Goal: Information Seeking & Learning: Learn about a topic

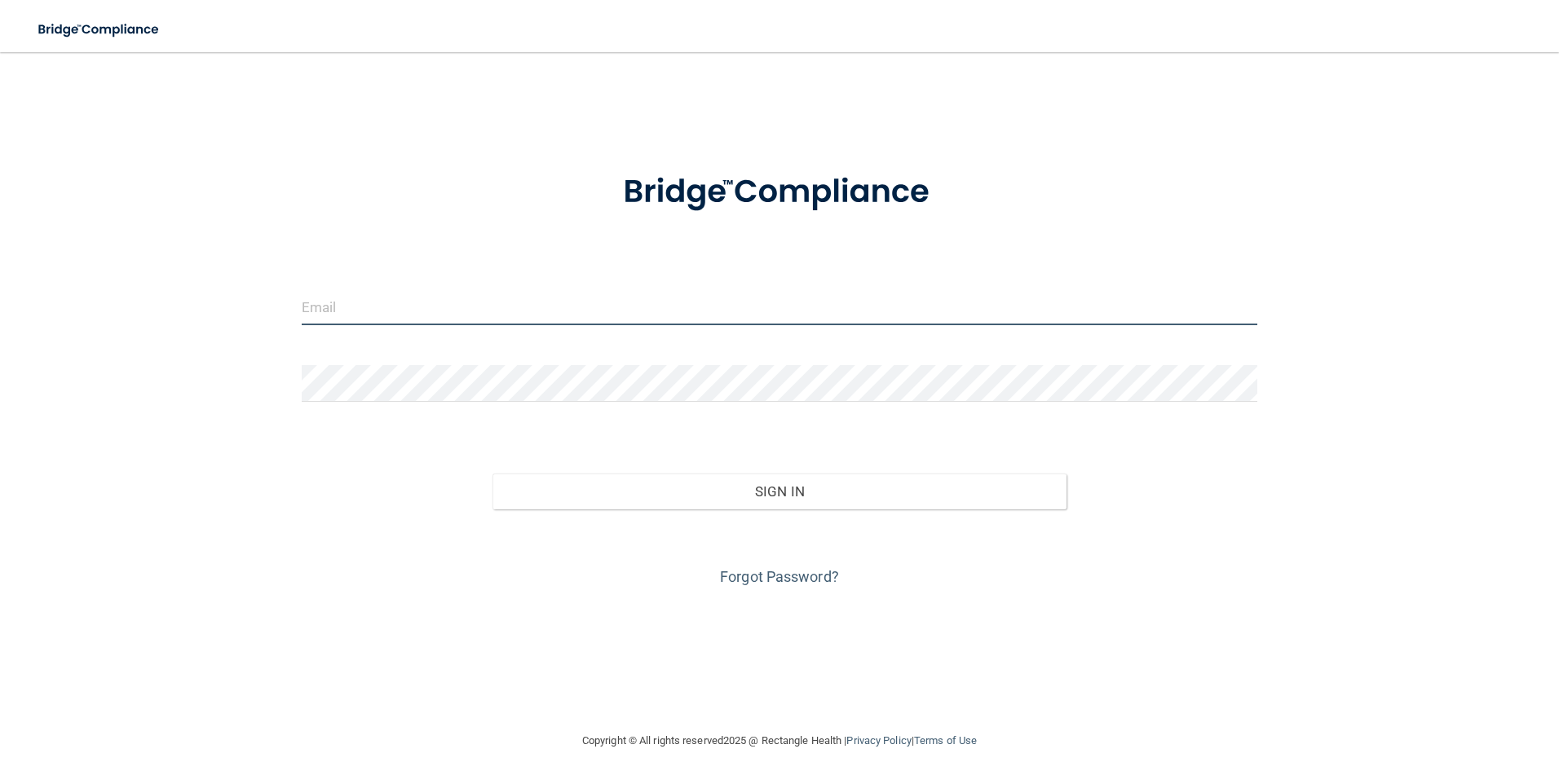
click at [451, 309] on input "email" at bounding box center [780, 306] width 956 height 37
type input "[EMAIL_ADDRESS][DOMAIN_NAME]"
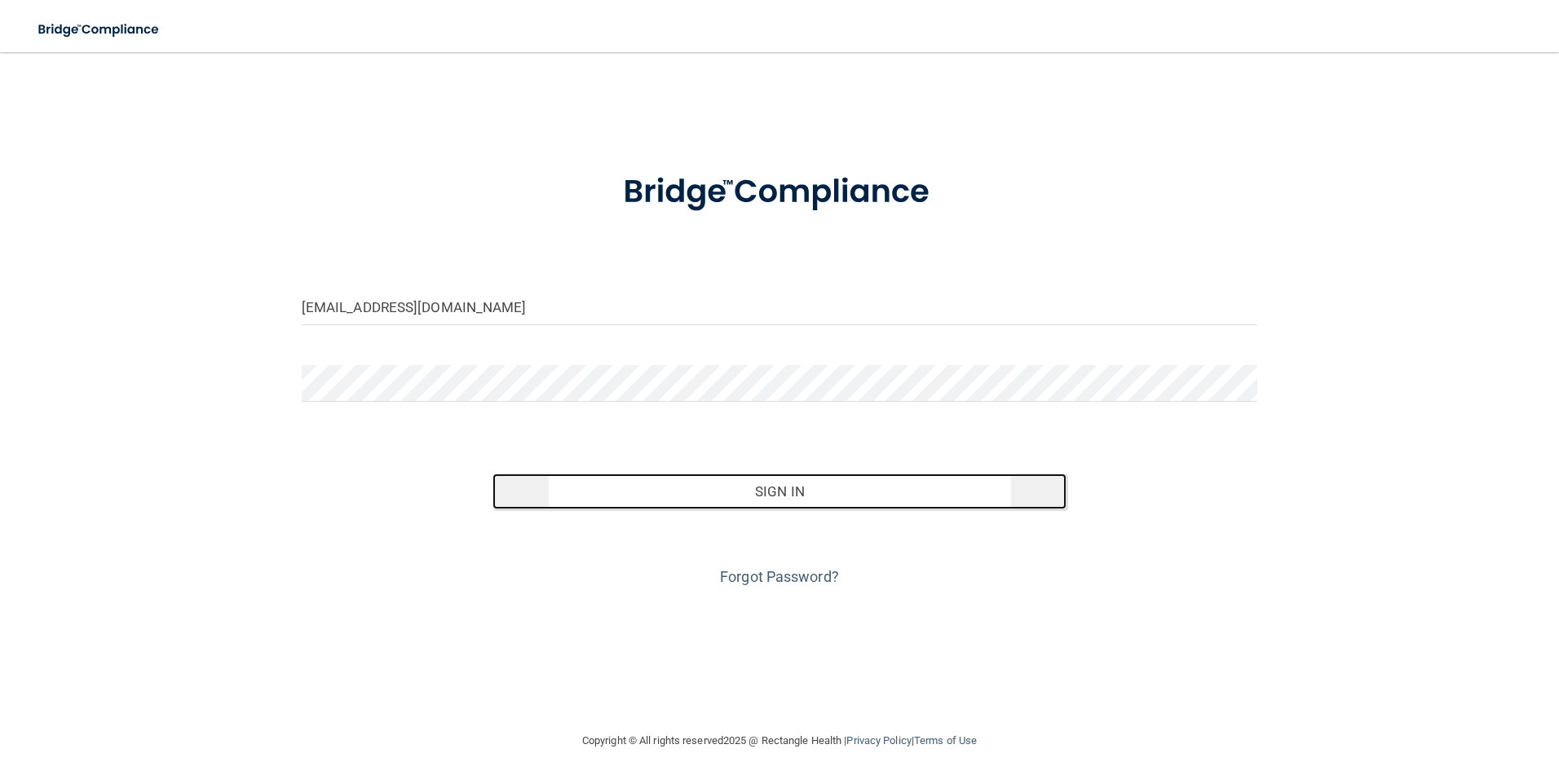
click at [792, 497] on button "Sign In" at bounding box center [779, 491] width 574 height 36
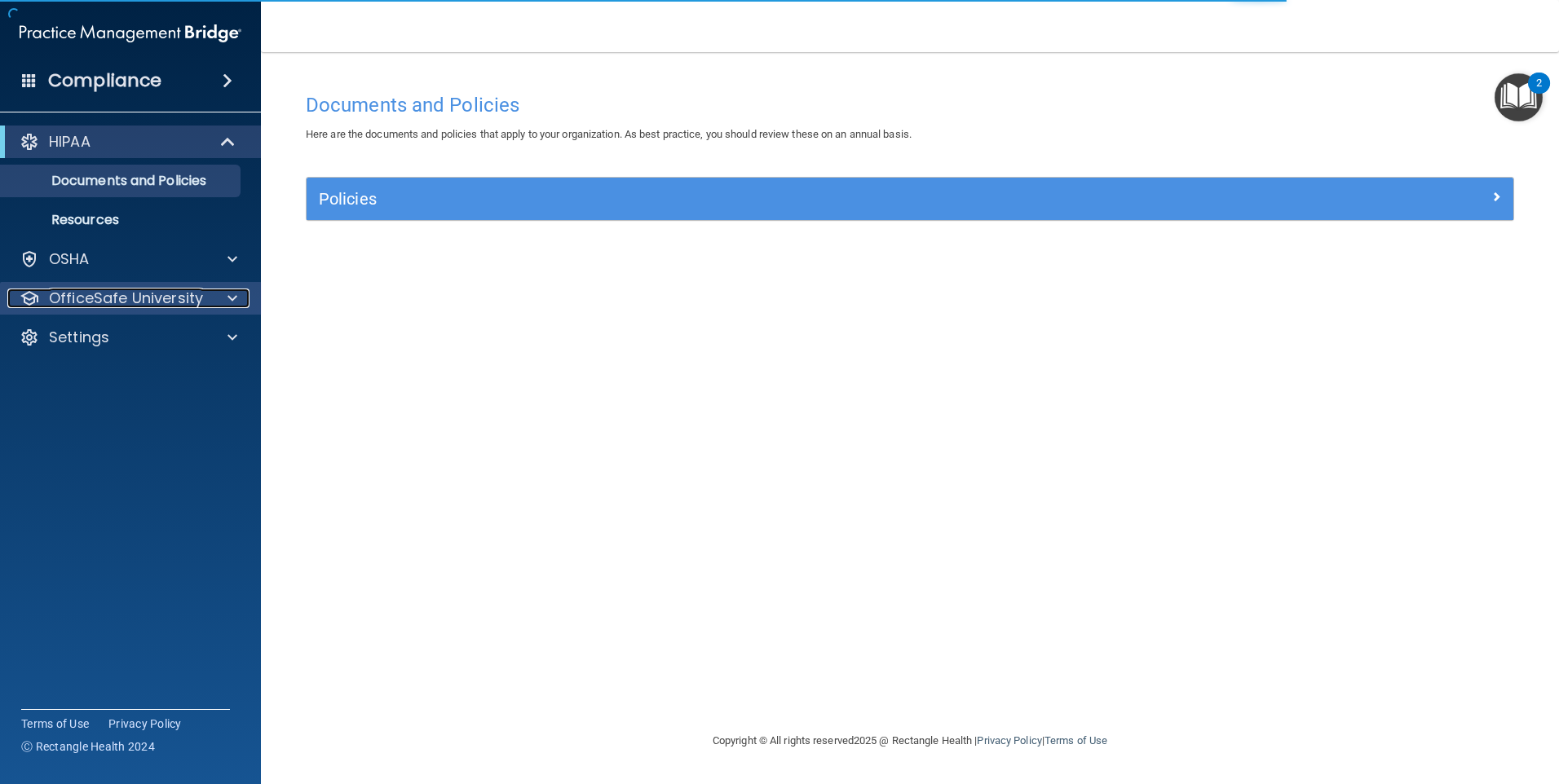
click at [171, 289] on p "OfficeSafe University" at bounding box center [126, 298] width 154 height 20
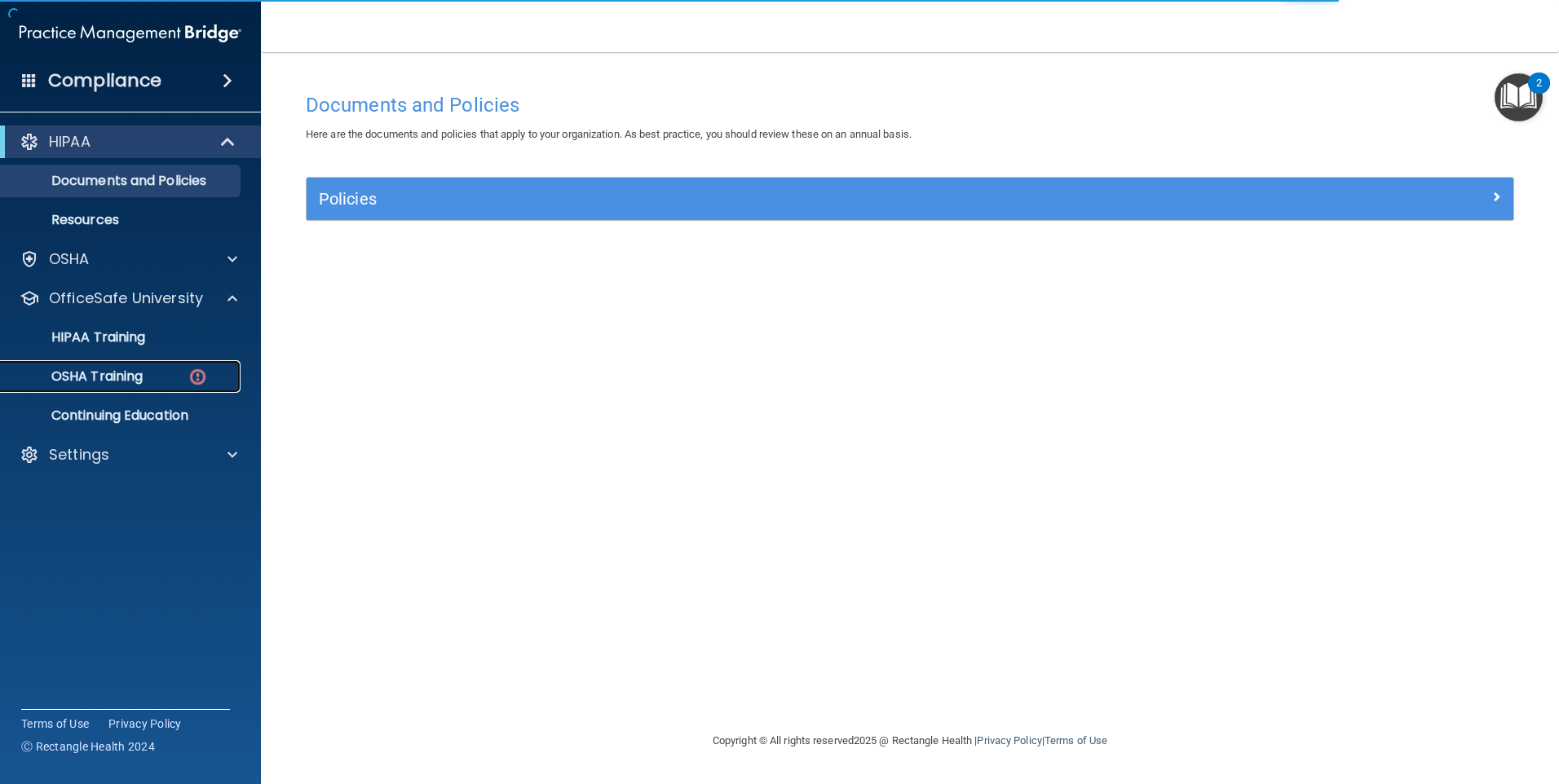
click at [170, 380] on div "OSHA Training" at bounding box center [122, 376] width 222 height 17
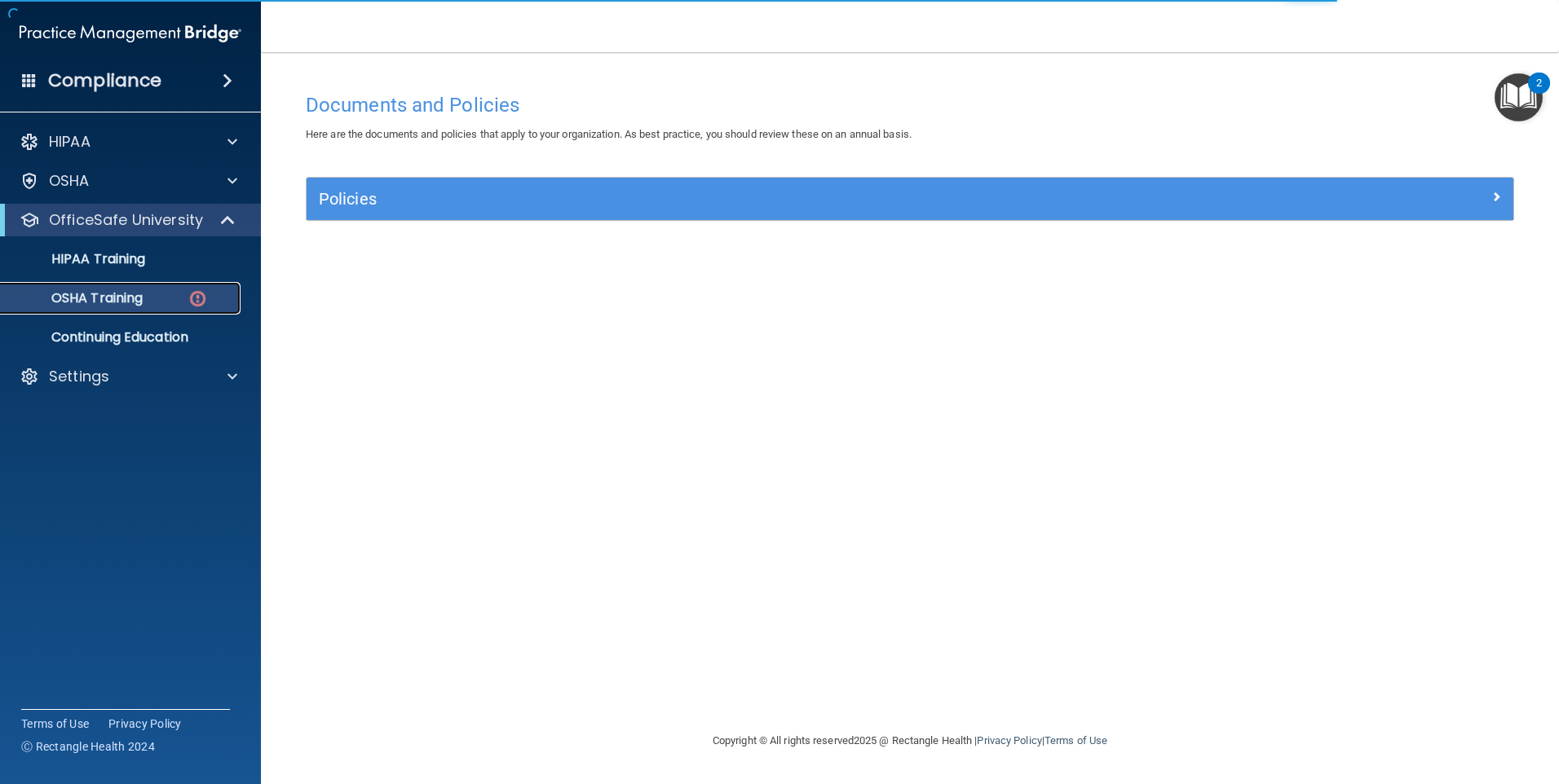
click at [195, 296] on img at bounding box center [198, 298] width 21 height 21
click at [200, 294] on img at bounding box center [198, 298] width 21 height 21
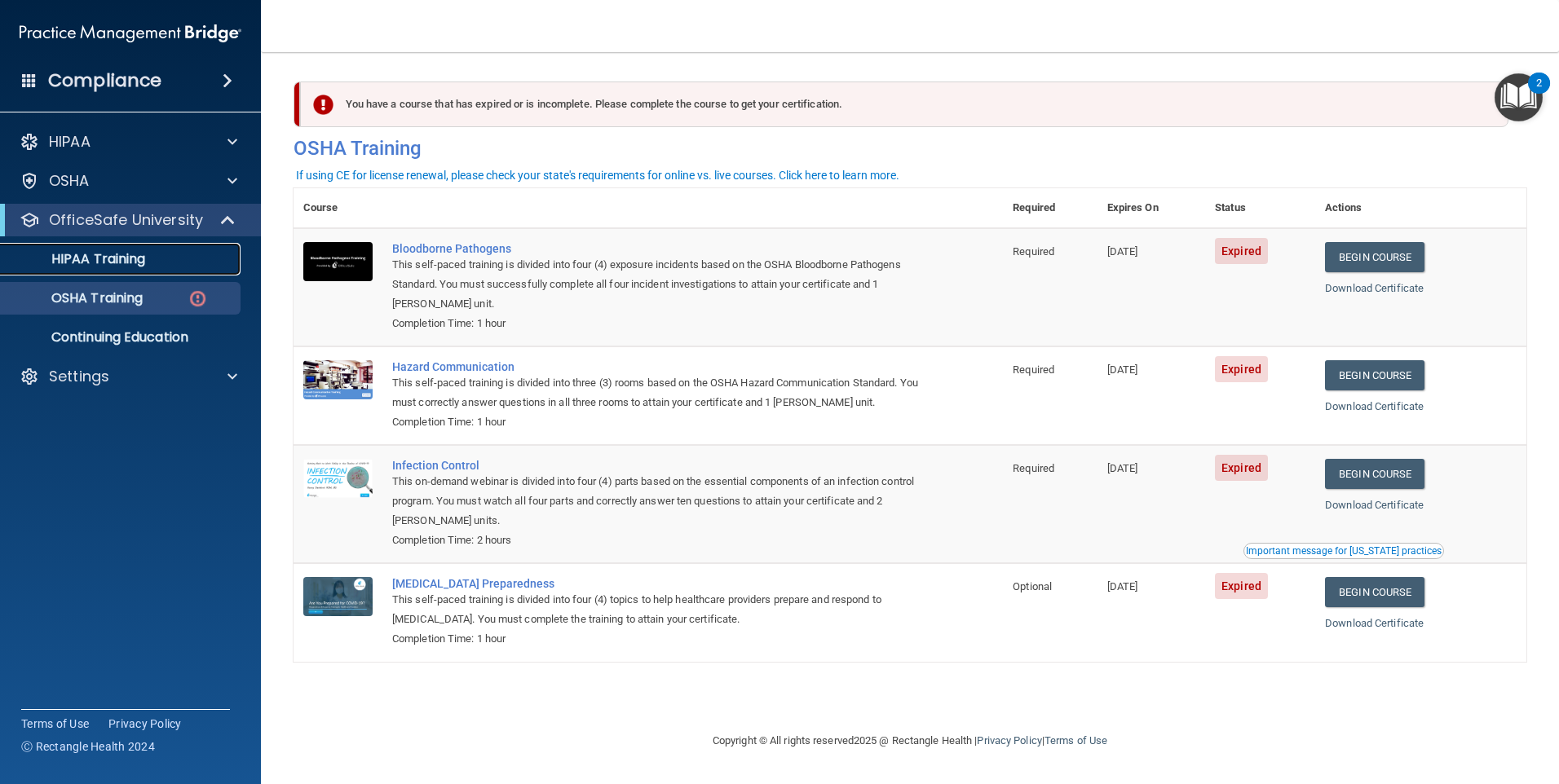
click at [151, 254] on div "HIPAA Training" at bounding box center [122, 259] width 222 height 17
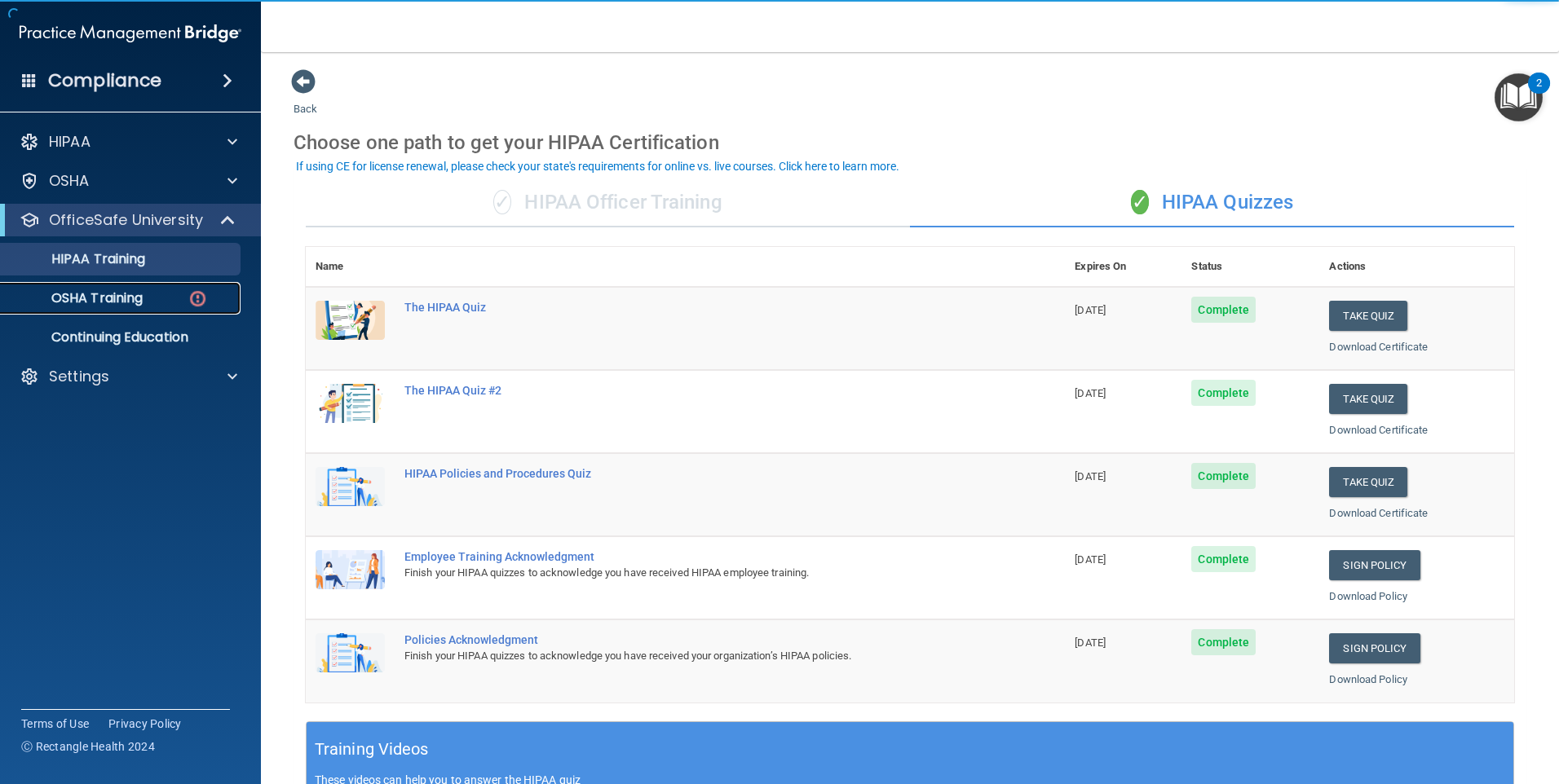
click at [136, 300] on p "OSHA Training" at bounding box center [77, 298] width 132 height 17
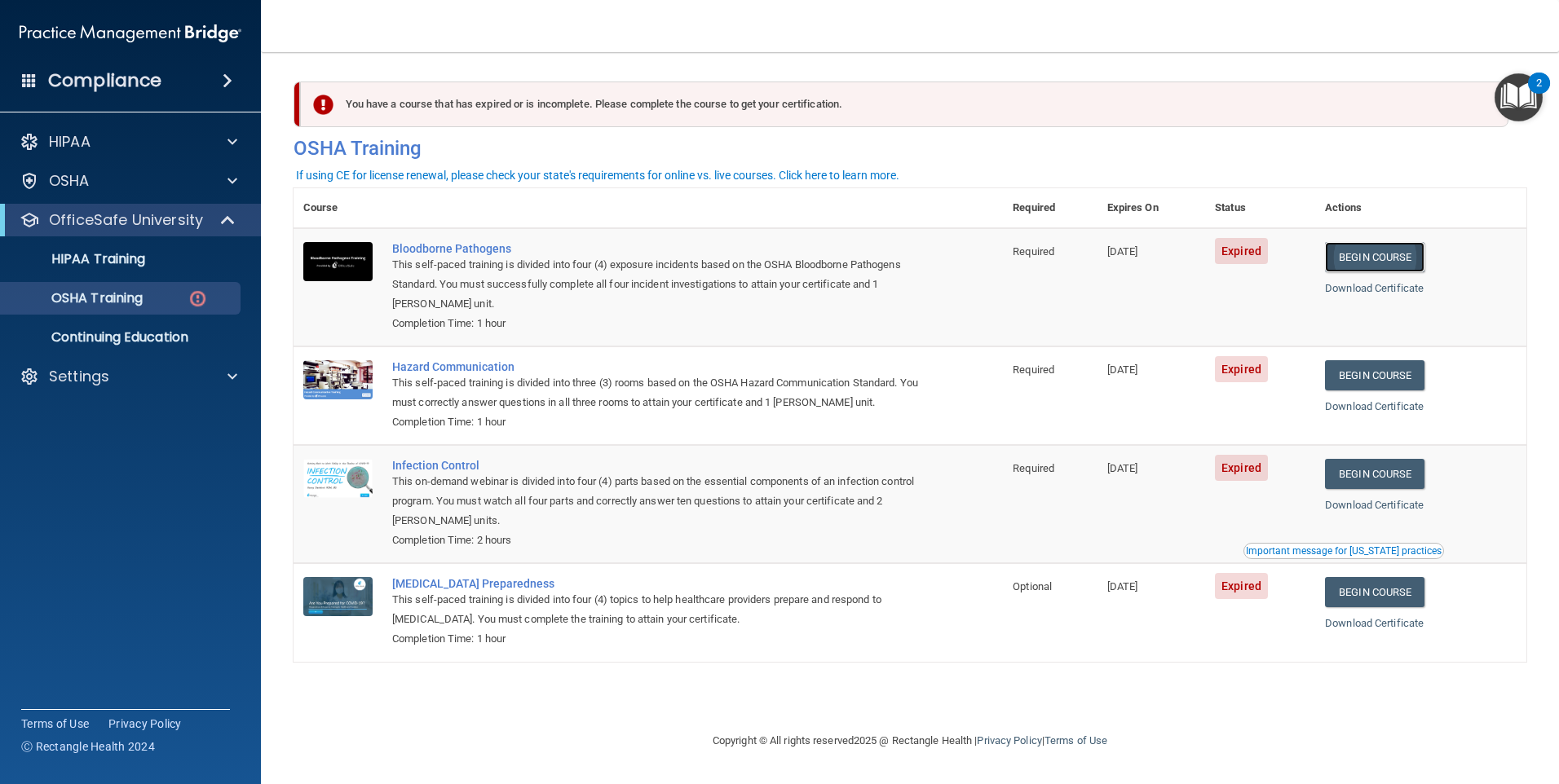
click at [1381, 264] on link "Begin Course" at bounding box center [1374, 257] width 100 height 31
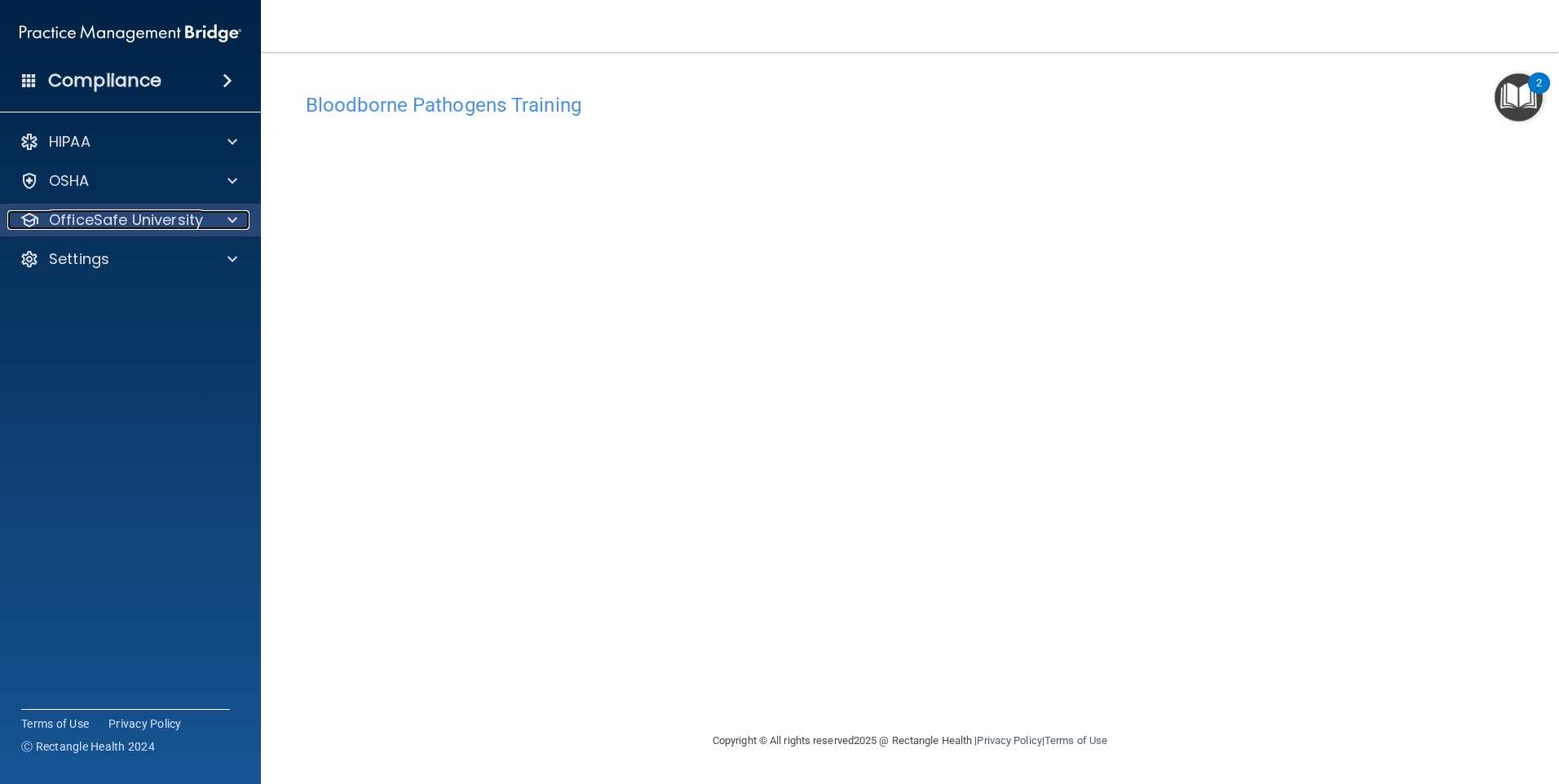
click at [173, 223] on p "OfficeSafe University" at bounding box center [126, 220] width 154 height 20
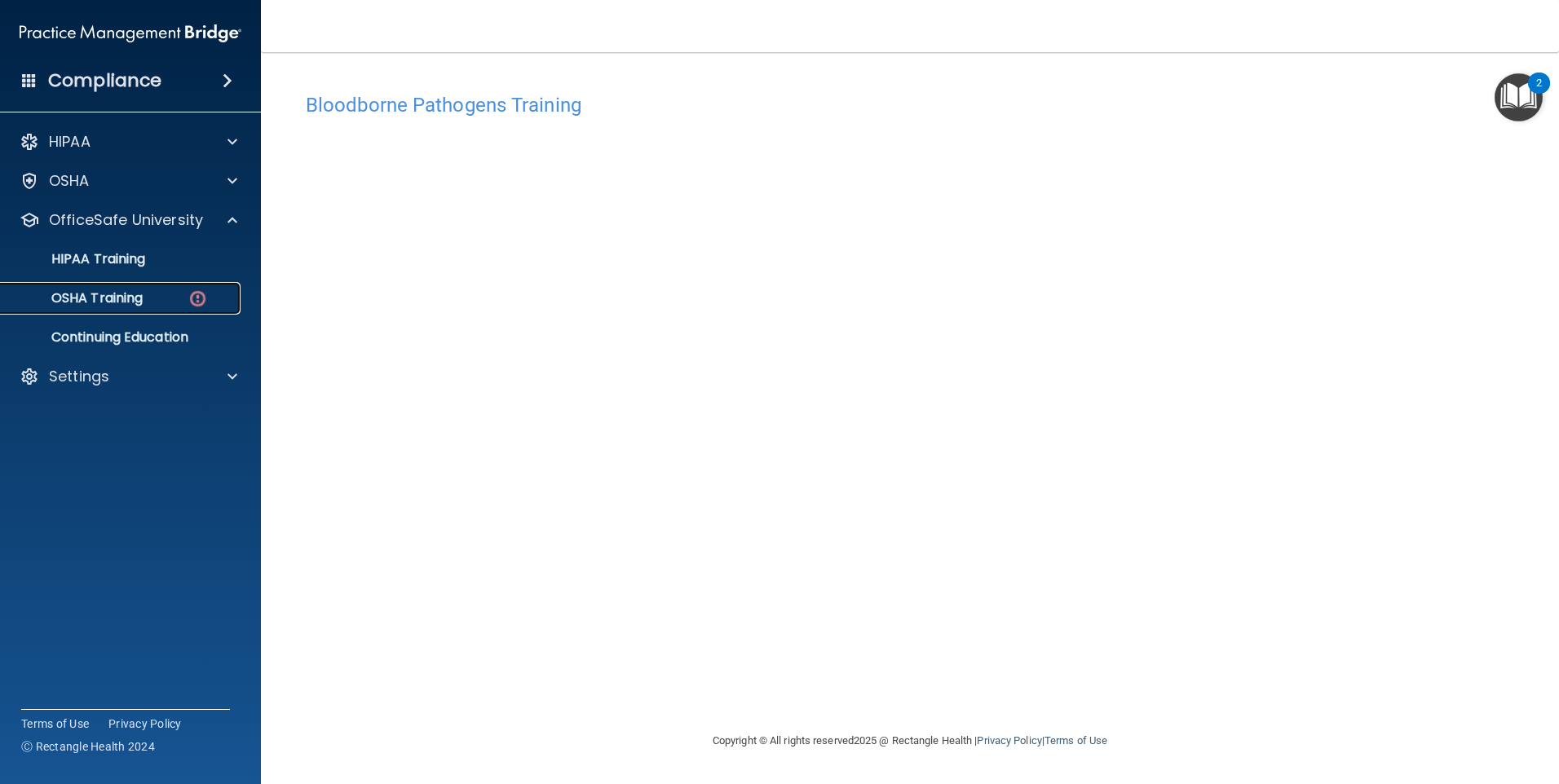
click at [180, 304] on div "OSHA Training" at bounding box center [122, 298] width 222 height 17
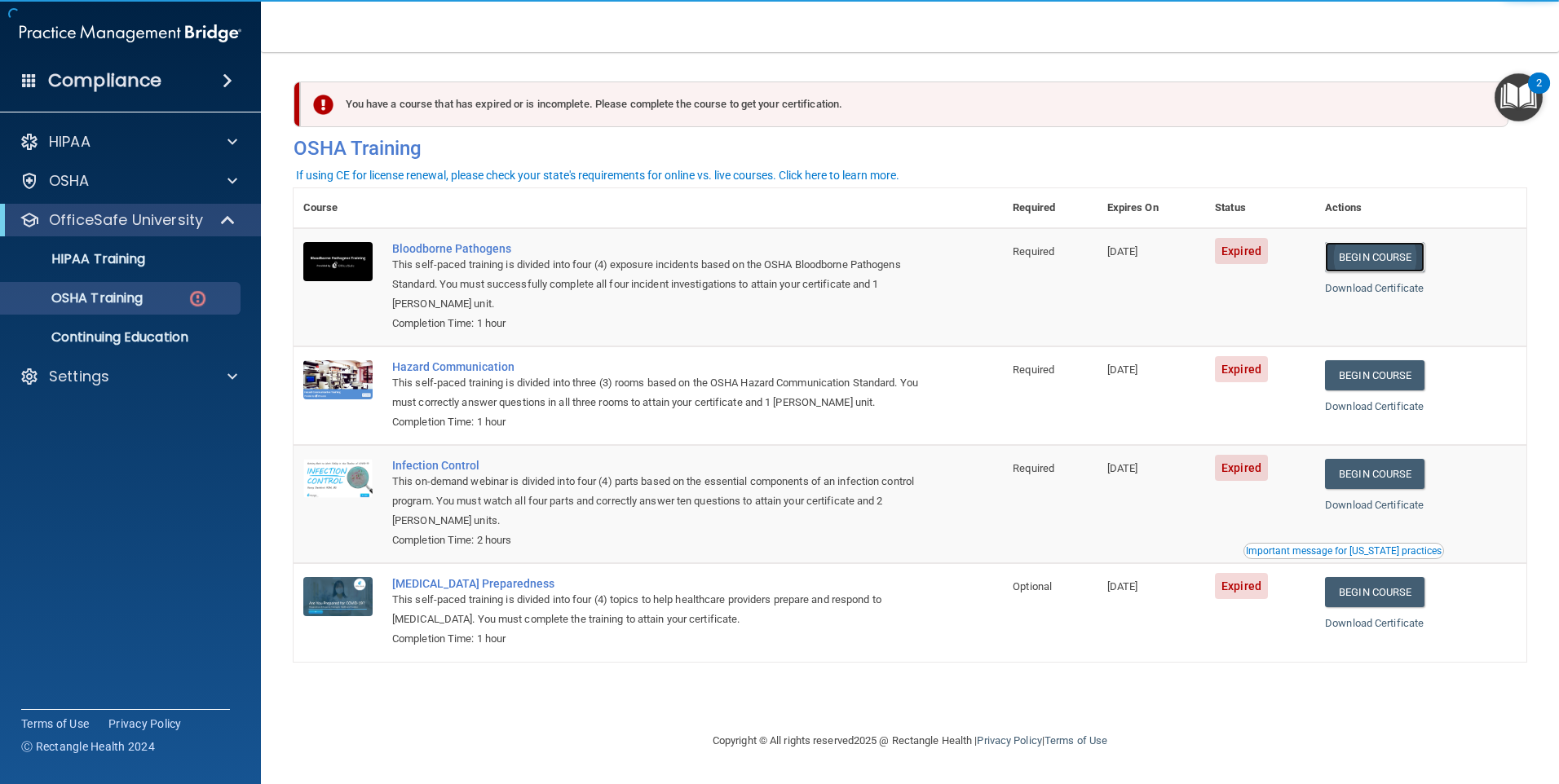
click at [1393, 249] on link "Begin Course" at bounding box center [1374, 257] width 100 height 31
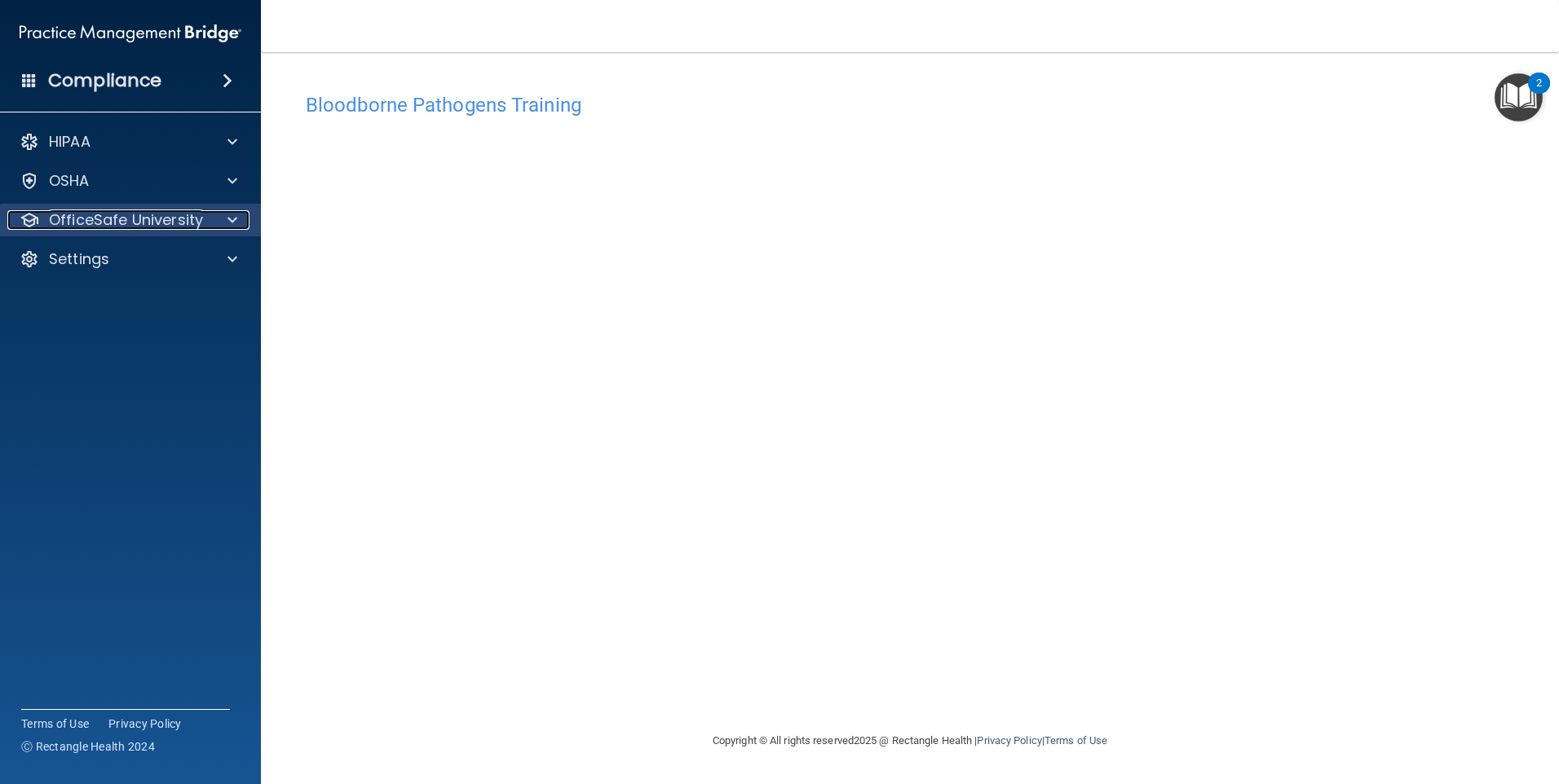
click at [136, 217] on p "OfficeSafe University" at bounding box center [126, 220] width 154 height 20
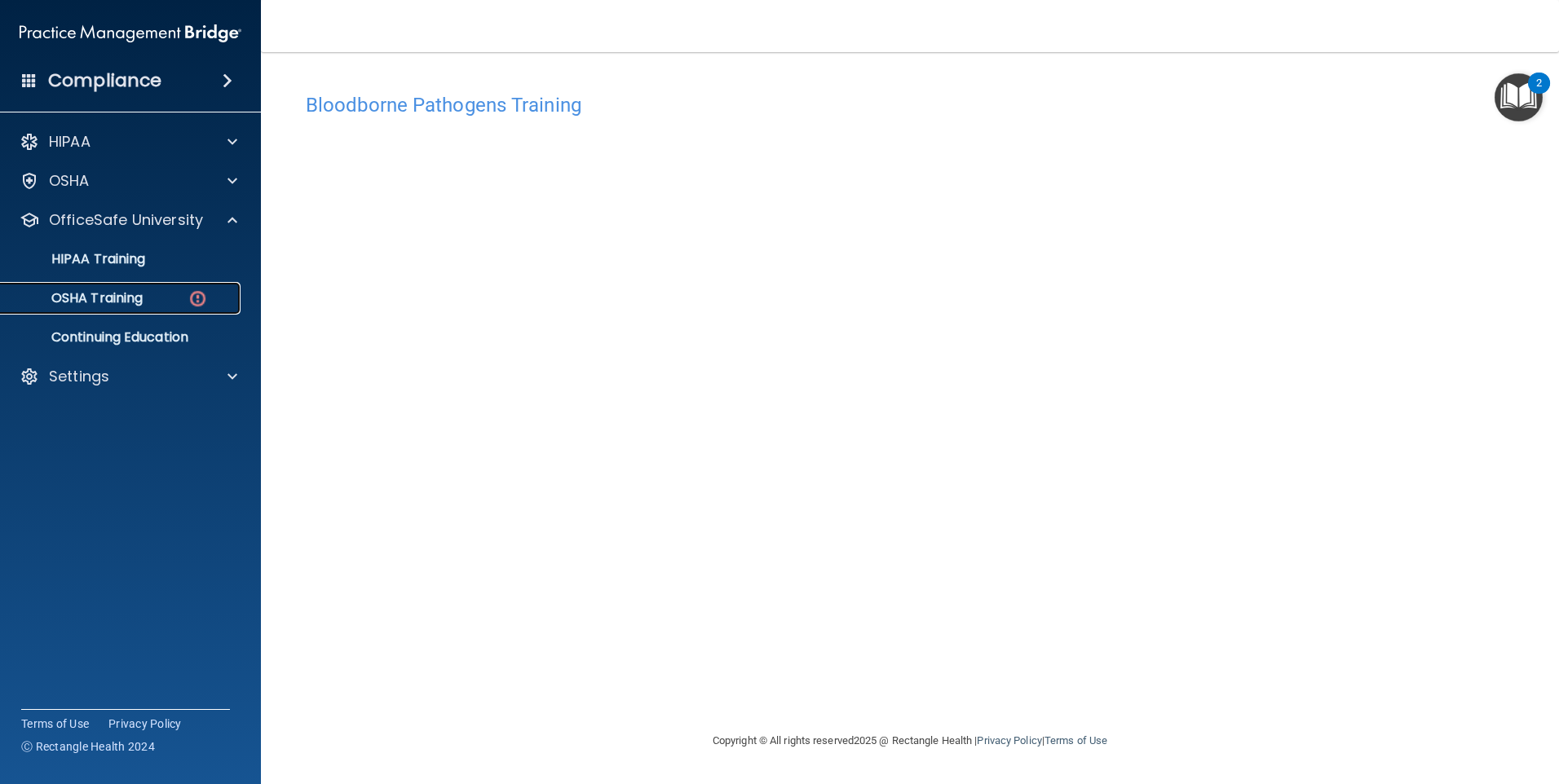
click at [142, 291] on p "OSHA Training" at bounding box center [77, 298] width 132 height 17
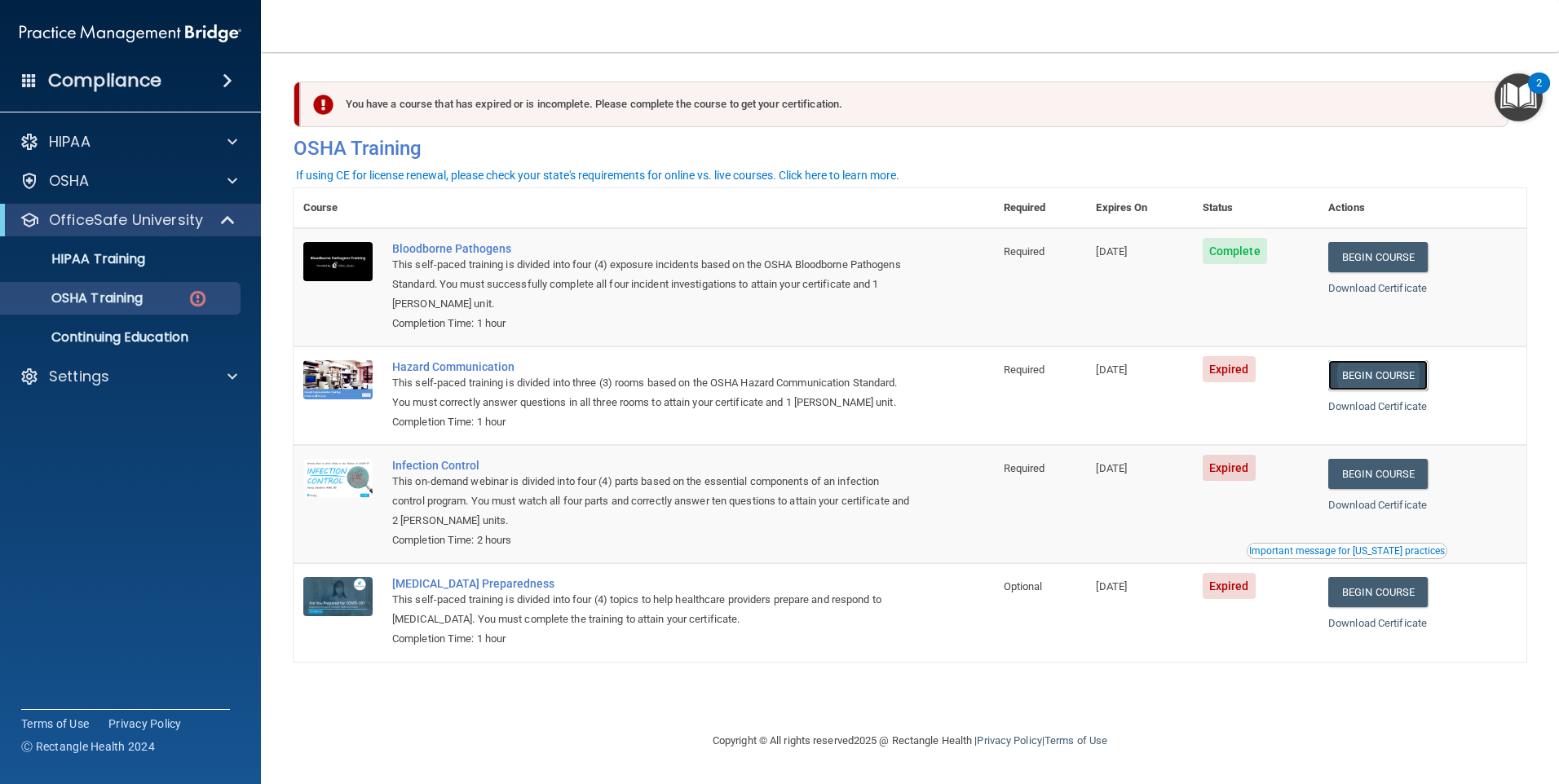
click at [1414, 380] on link "Begin Course" at bounding box center [1377, 375] width 100 height 31
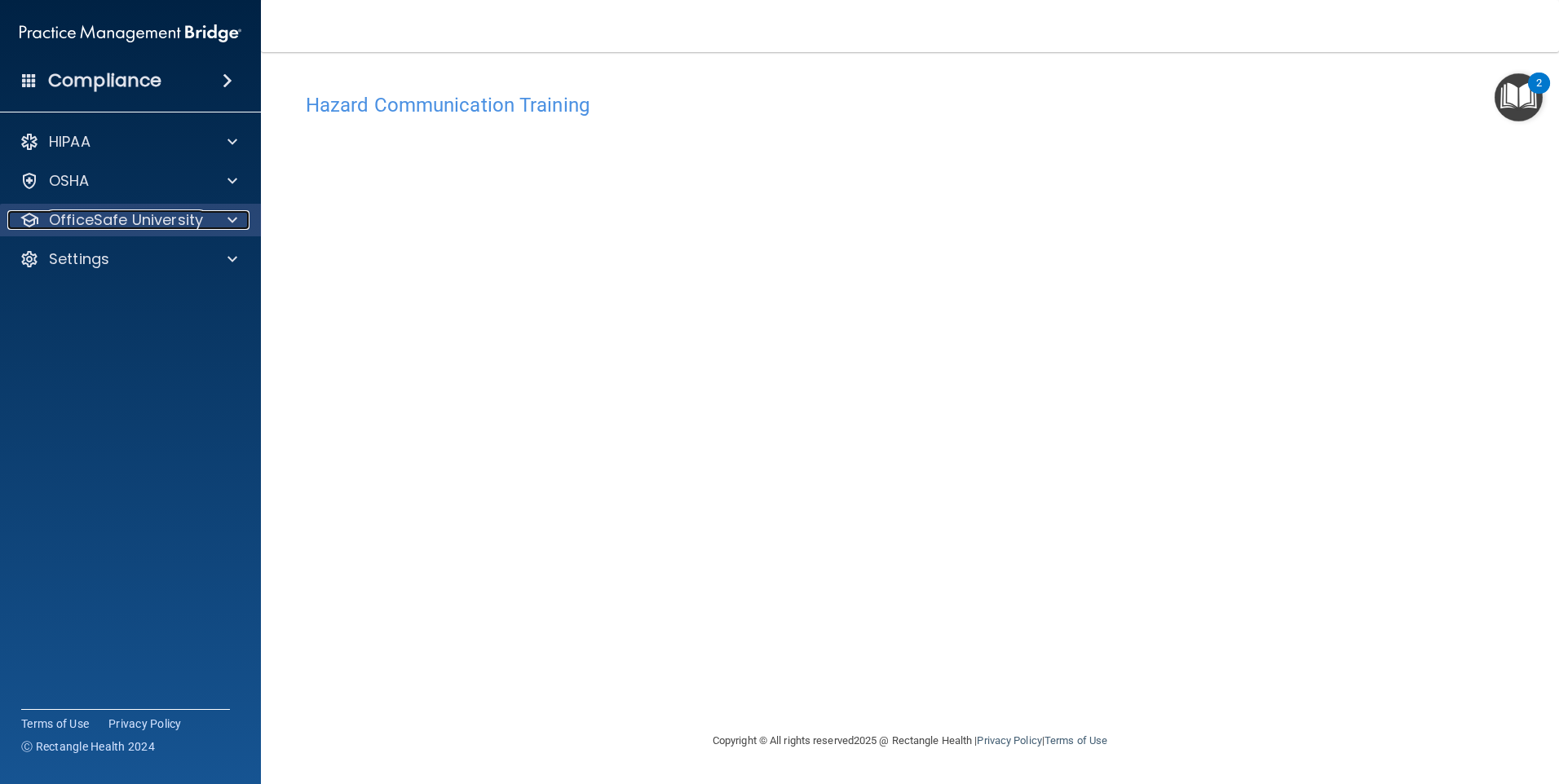
click at [223, 218] on div at bounding box center [229, 220] width 41 height 20
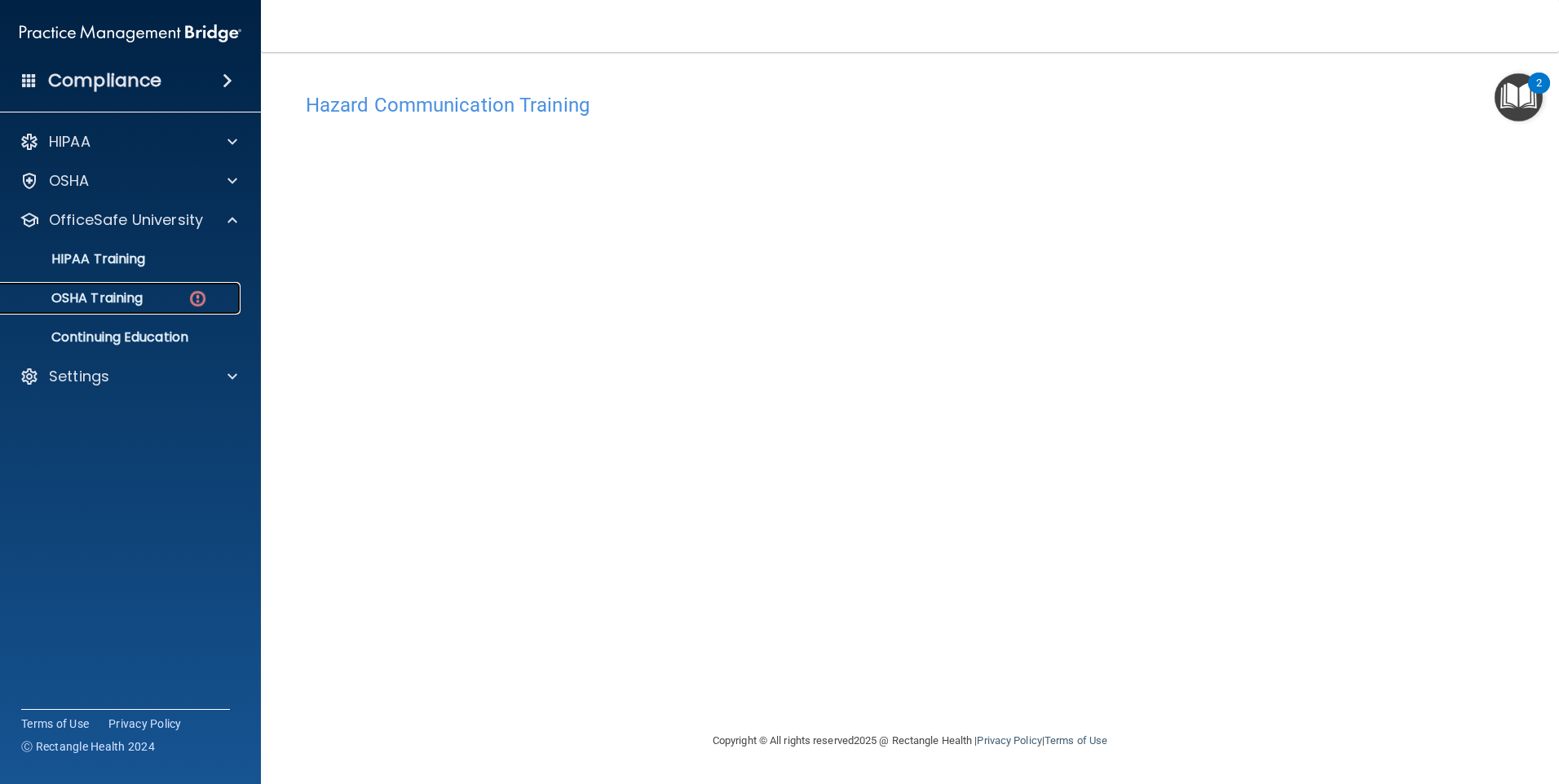
click at [194, 294] on img at bounding box center [198, 298] width 21 height 21
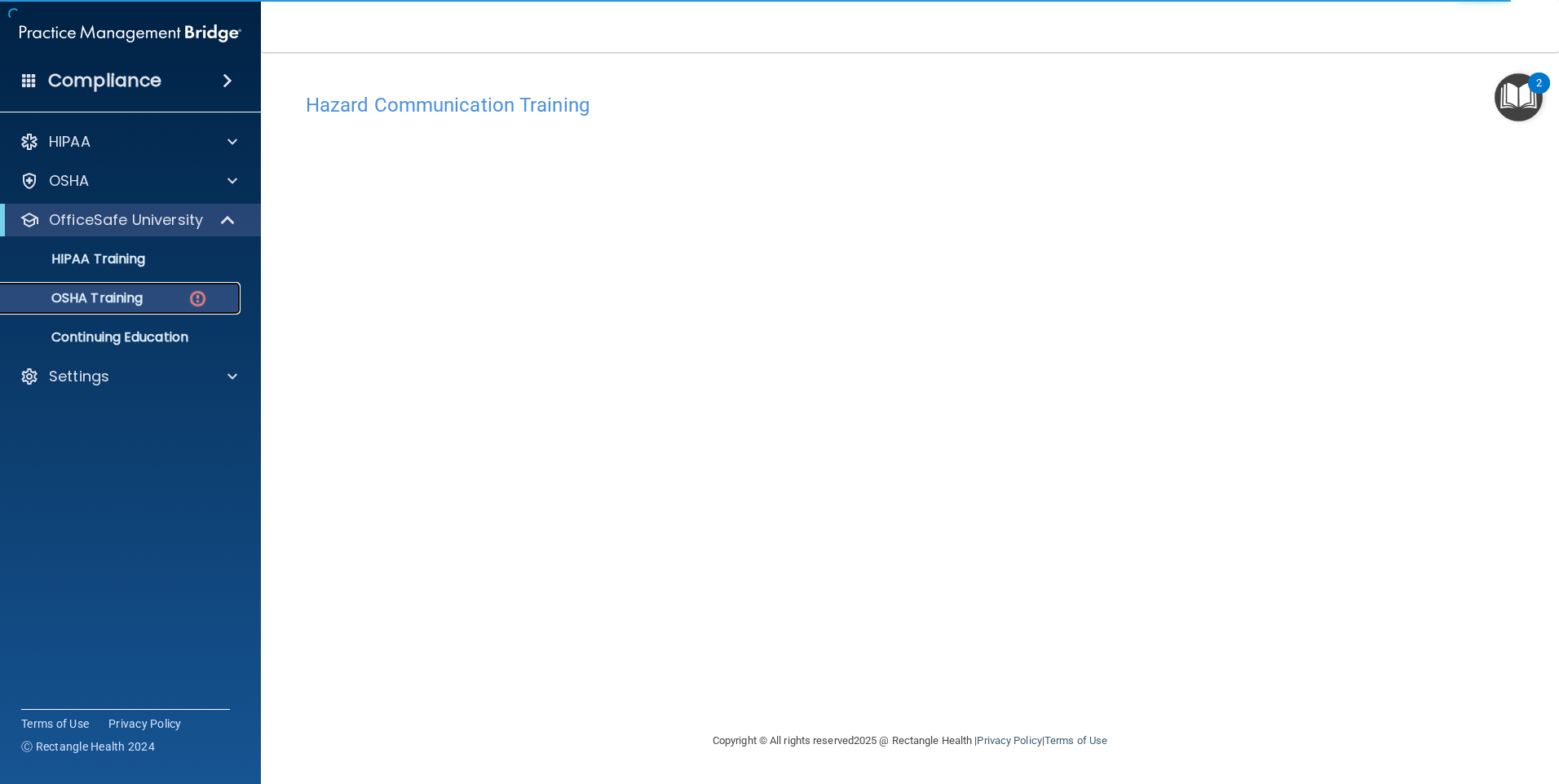
click at [192, 284] on link "OSHA Training" at bounding box center [112, 298] width 257 height 33
click at [193, 290] on img at bounding box center [198, 298] width 21 height 21
click at [195, 305] on img at bounding box center [198, 298] width 21 height 21
click at [122, 274] on link "HIPAA Training" at bounding box center [112, 259] width 257 height 33
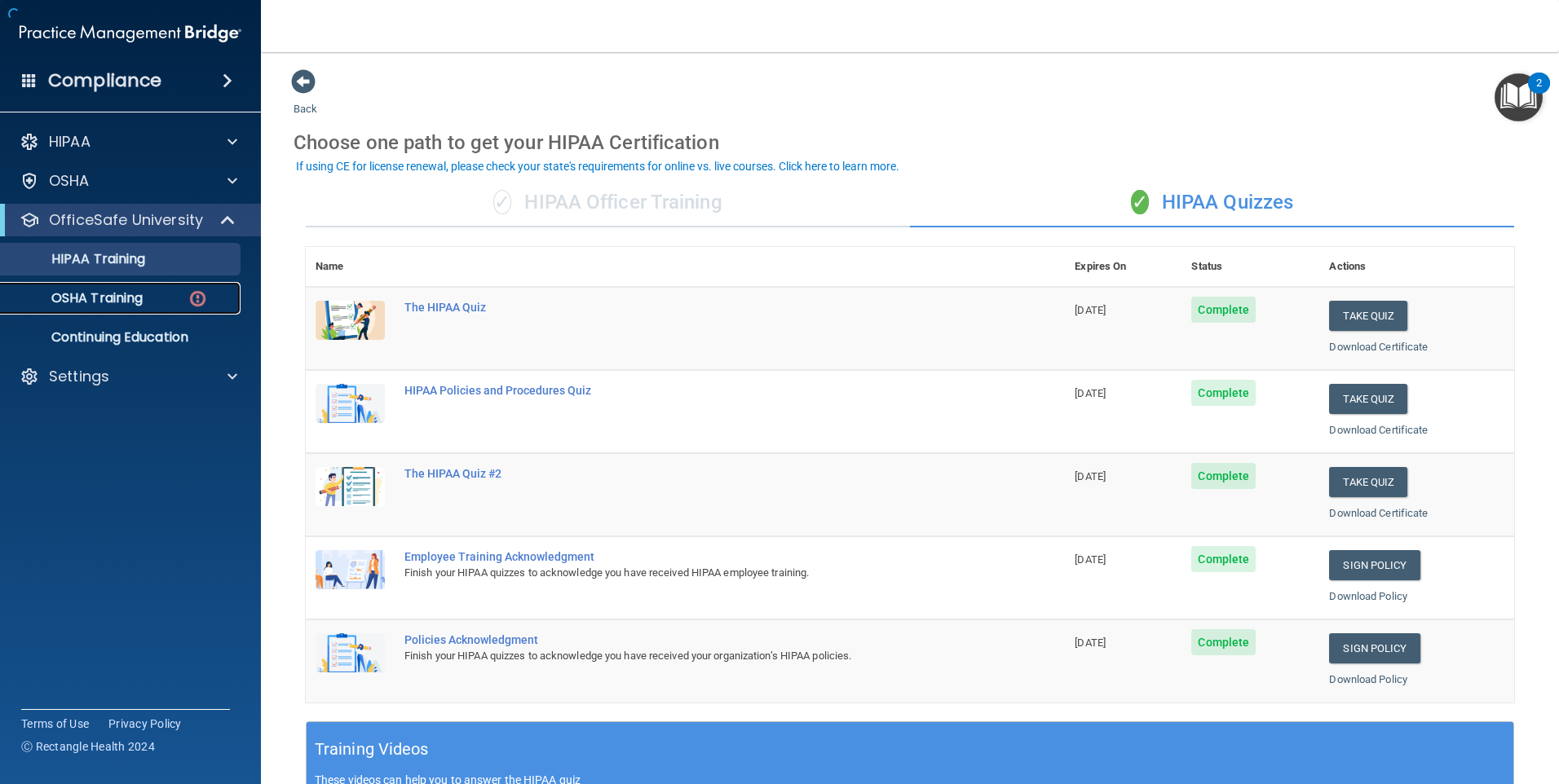
click at [161, 295] on div "OSHA Training" at bounding box center [122, 298] width 222 height 17
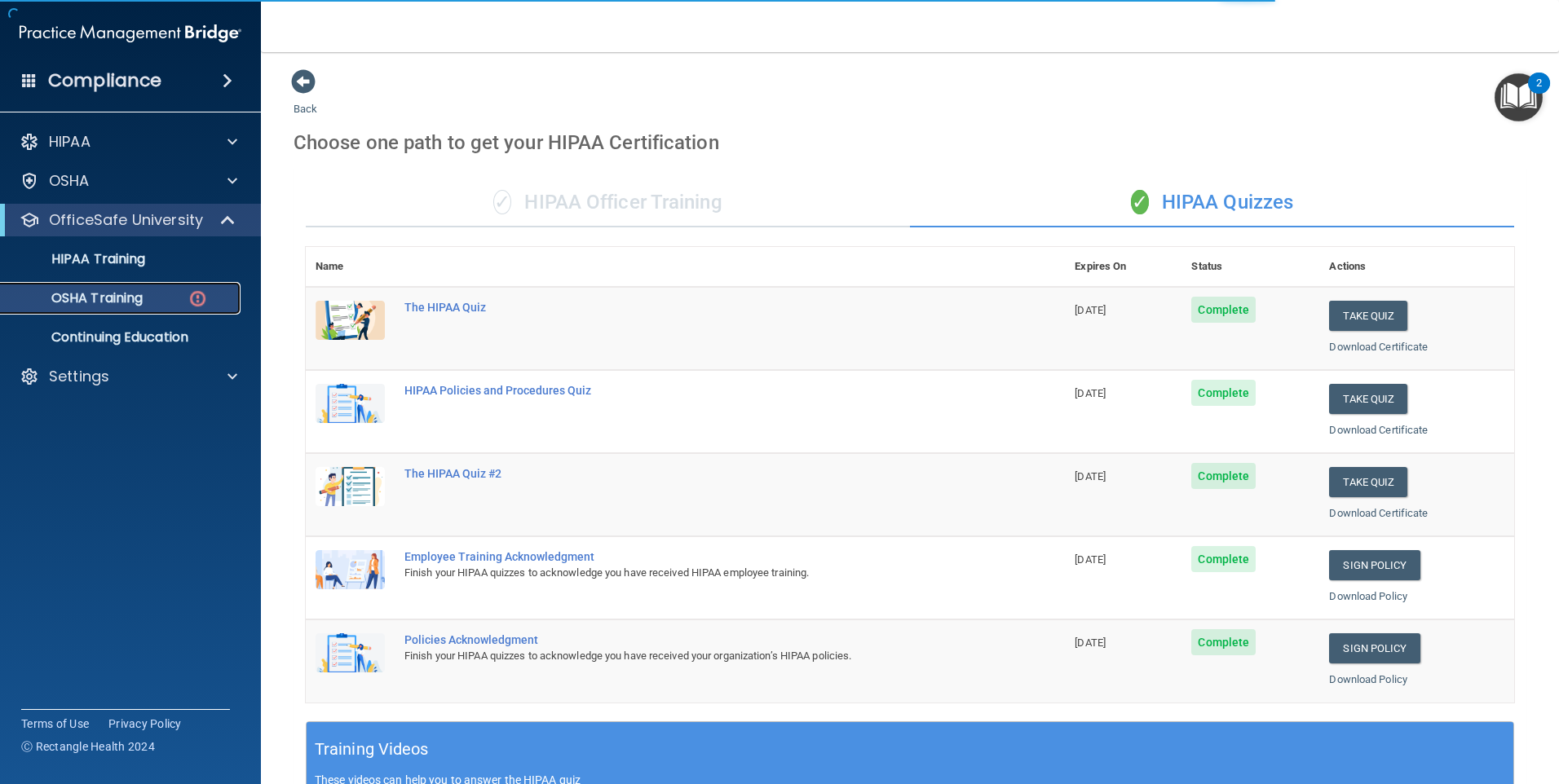
click at [180, 303] on div "OSHA Training" at bounding box center [122, 298] width 222 height 17
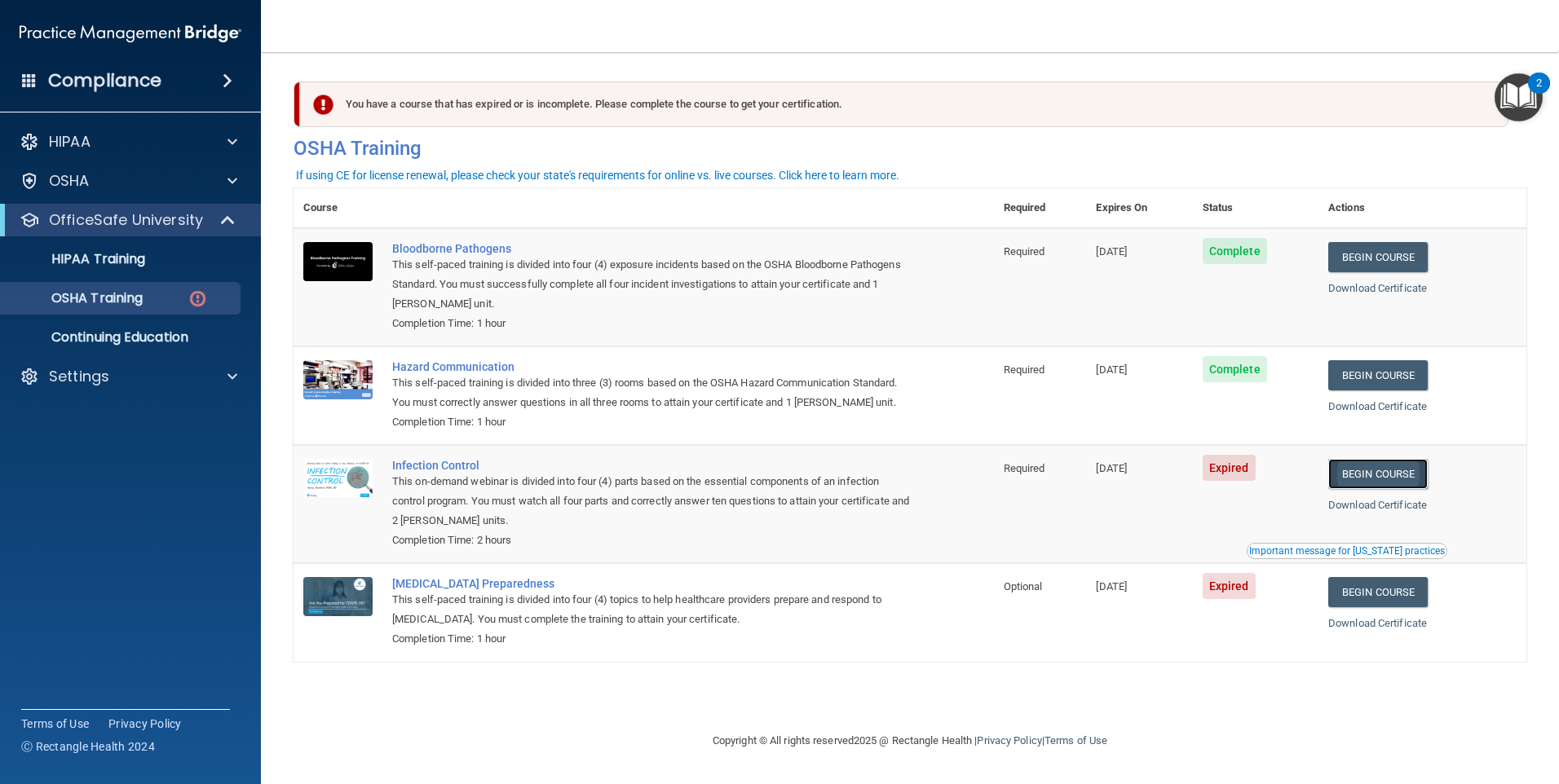
click at [1365, 481] on link "Begin Course" at bounding box center [1377, 474] width 100 height 31
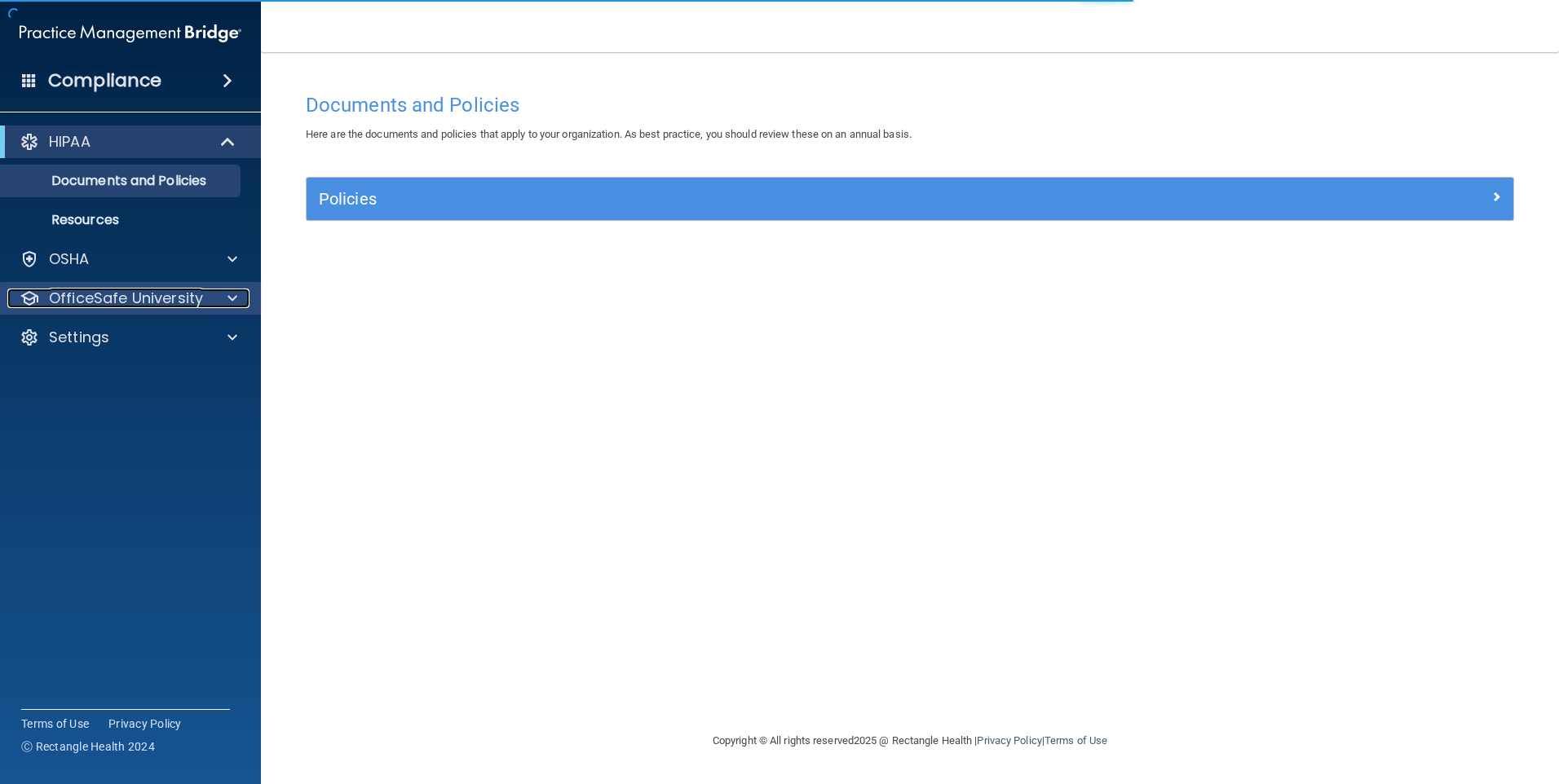
click at [161, 296] on p "OfficeSafe University" at bounding box center [126, 298] width 154 height 20
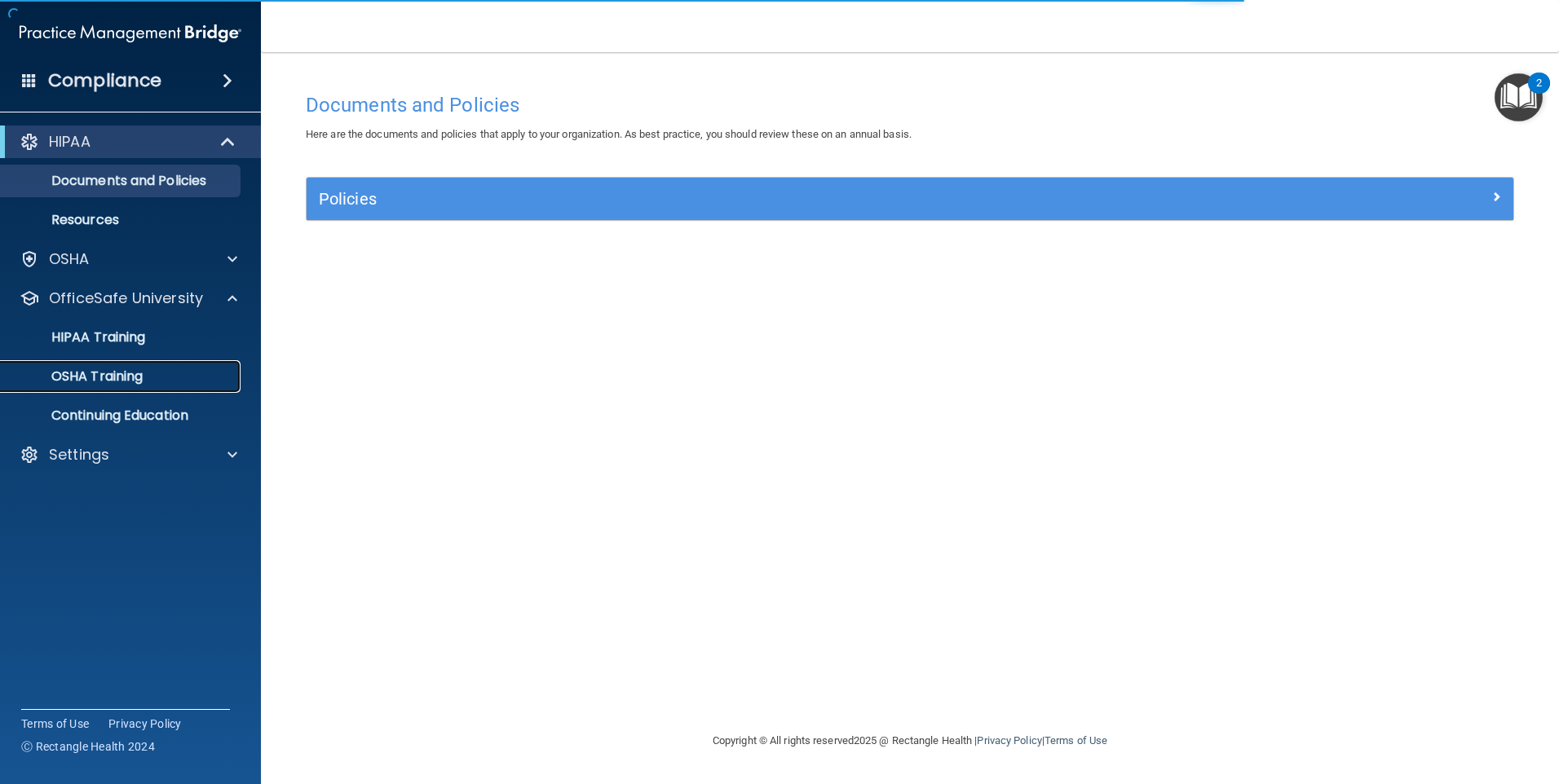
click at [149, 371] on div "OSHA Training" at bounding box center [122, 376] width 222 height 17
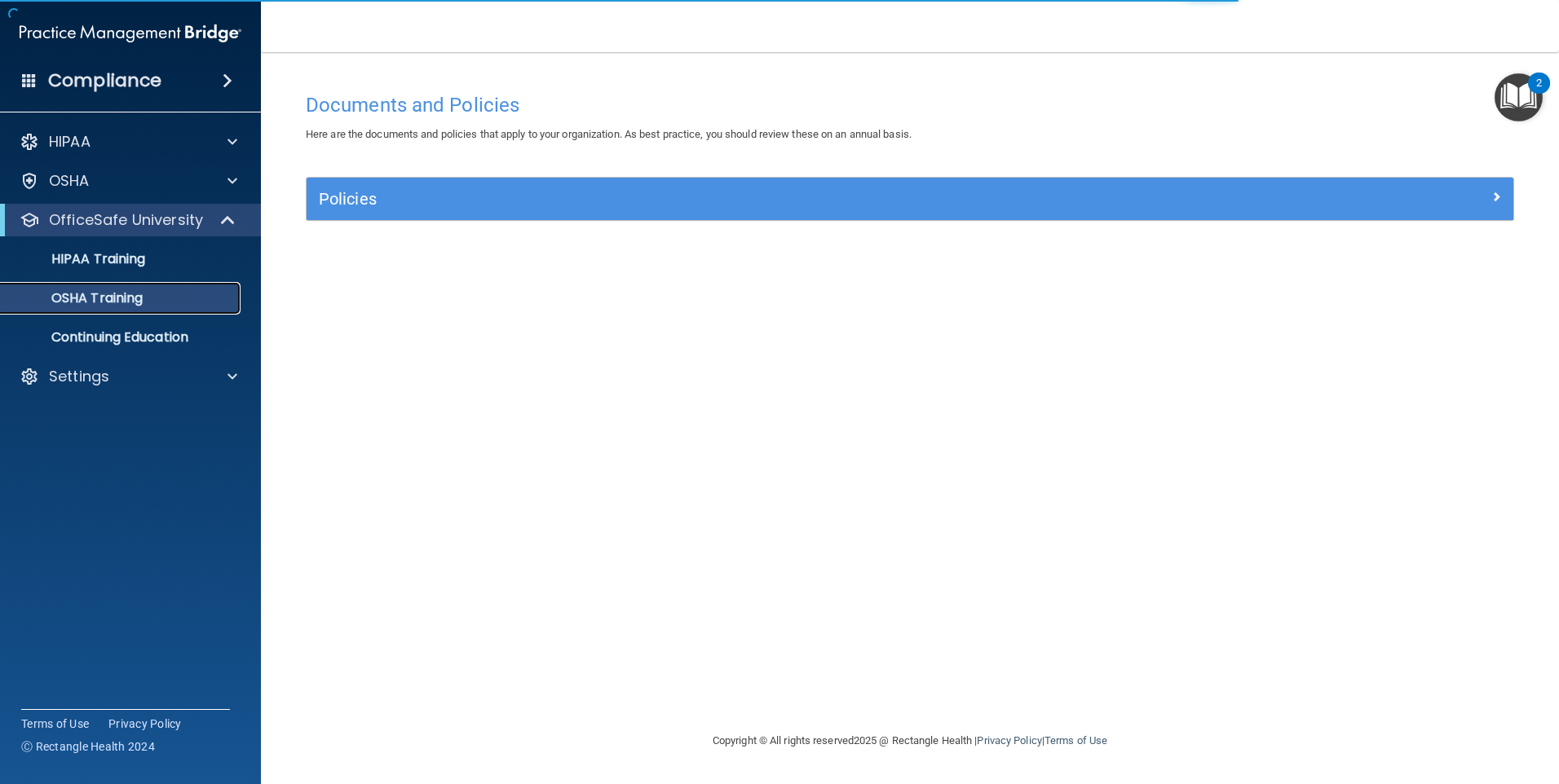
click at [139, 304] on p "OSHA Training" at bounding box center [77, 298] width 132 height 17
click at [115, 257] on p "HIPAA Training" at bounding box center [78, 259] width 134 height 17
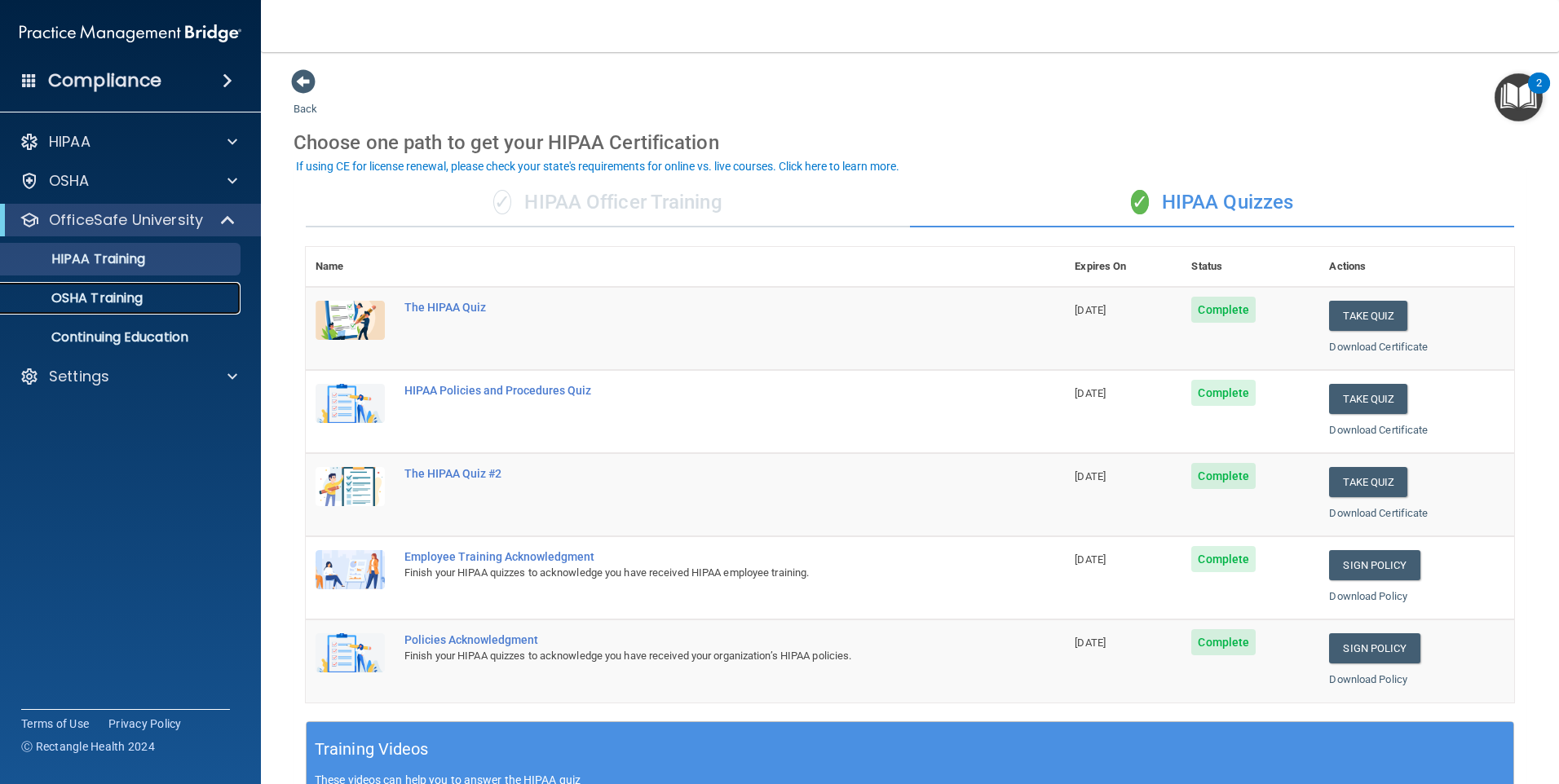
click at [156, 297] on div "OSHA Training" at bounding box center [122, 298] width 222 height 17
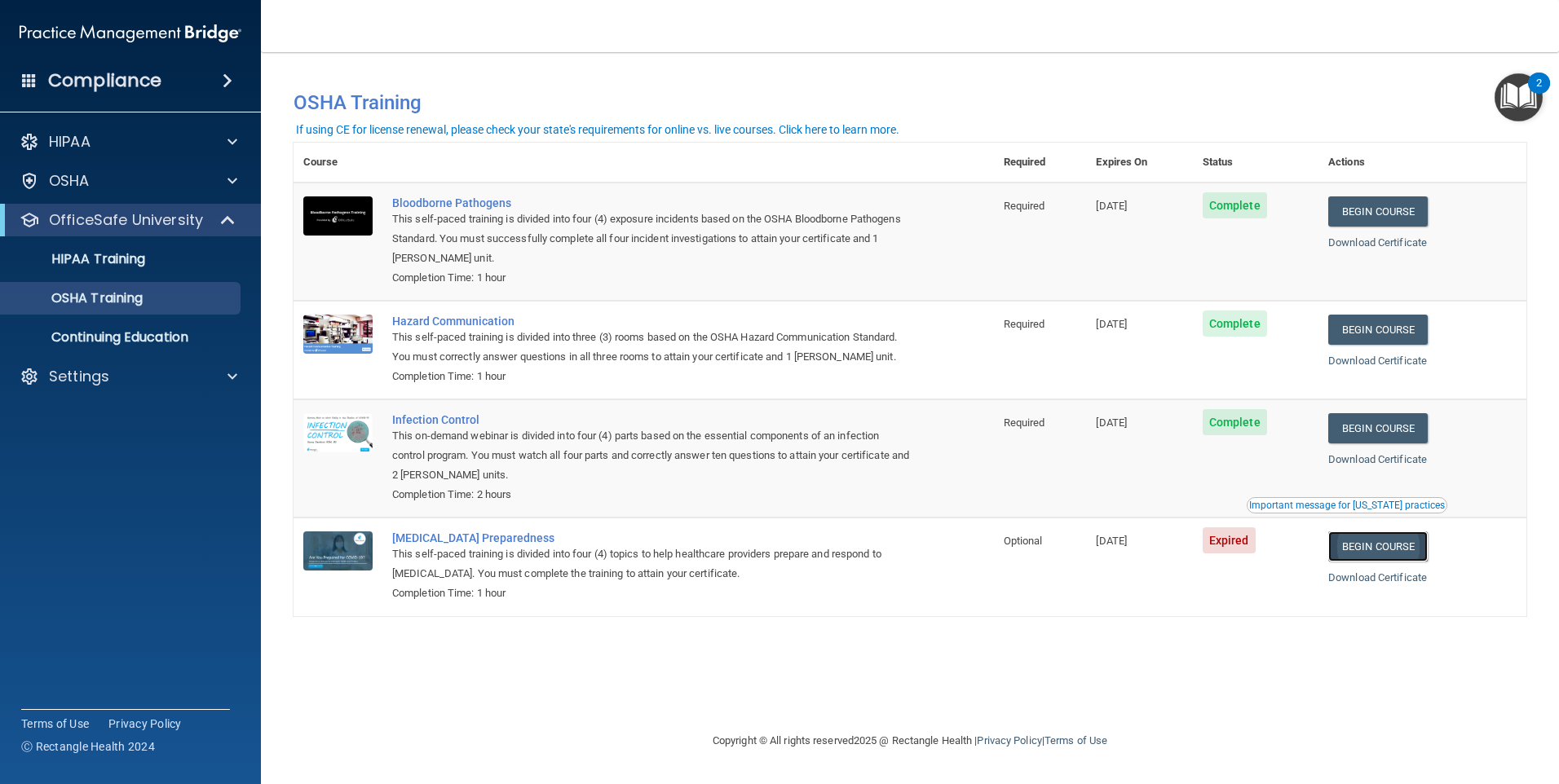
click at [1349, 550] on link "Begin Course" at bounding box center [1377, 546] width 100 height 31
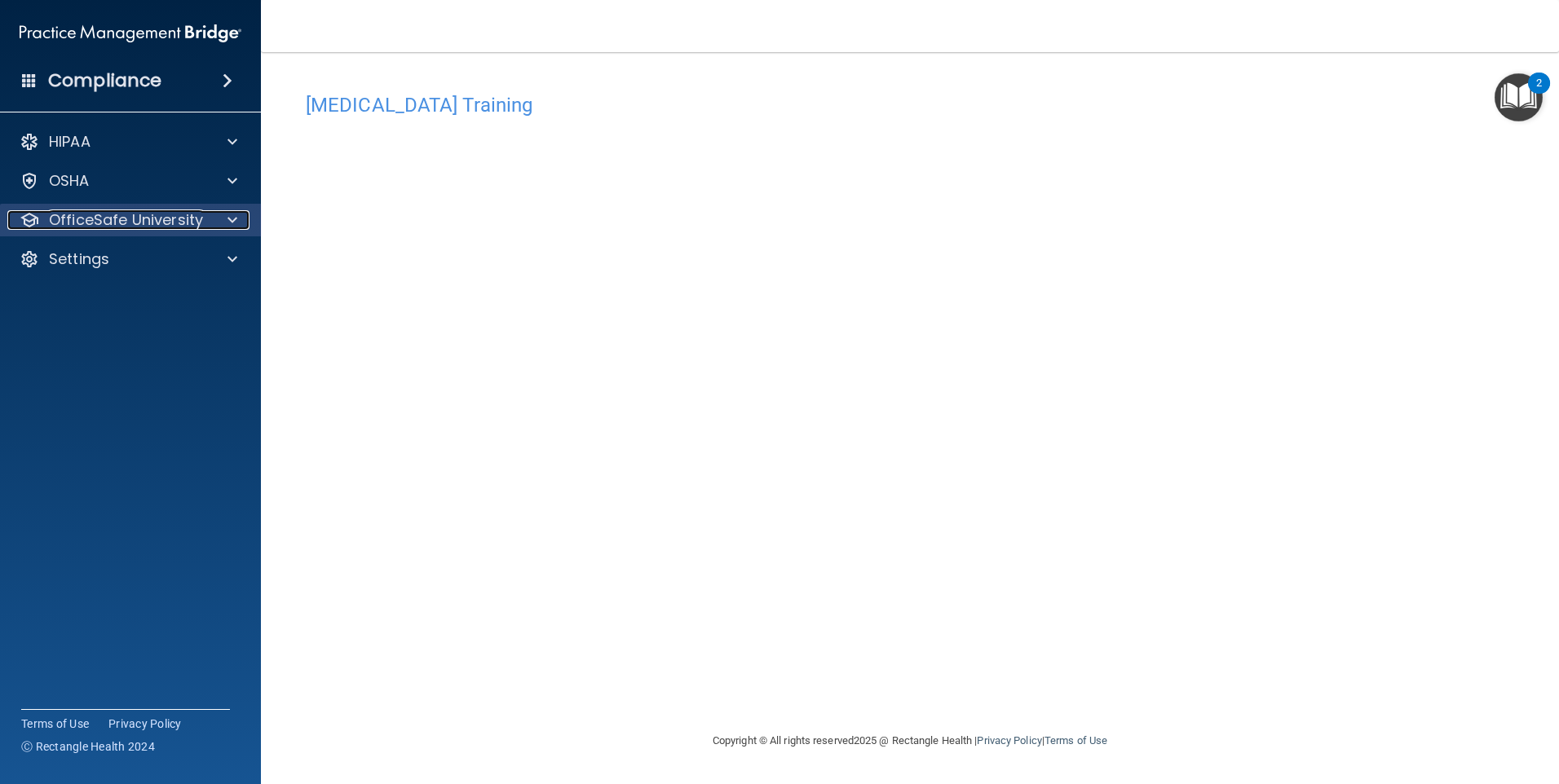
click at [221, 220] on div at bounding box center [229, 220] width 41 height 20
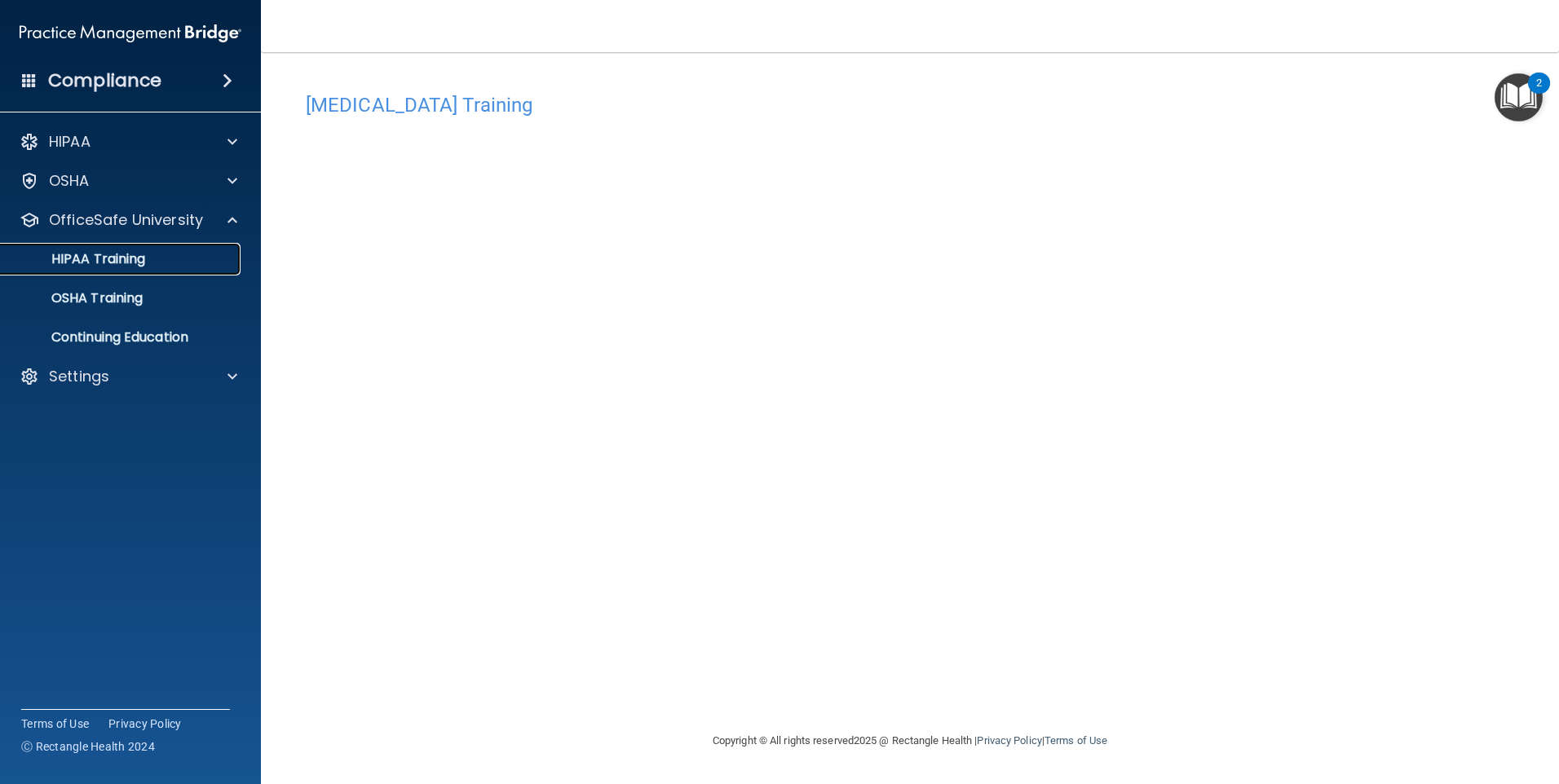
click at [125, 254] on p "HIPAA Training" at bounding box center [78, 259] width 134 height 17
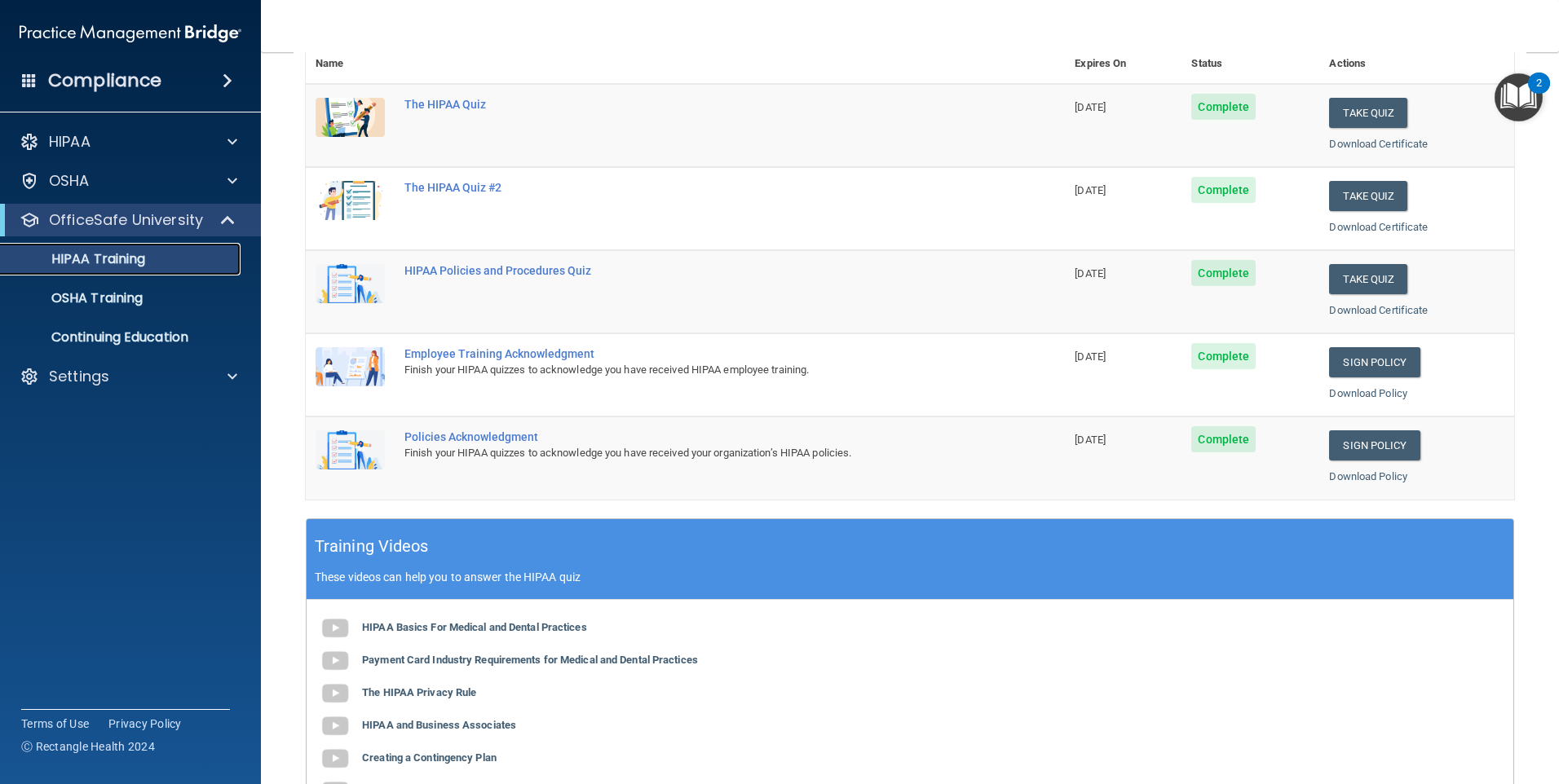
scroll to position [198, 0]
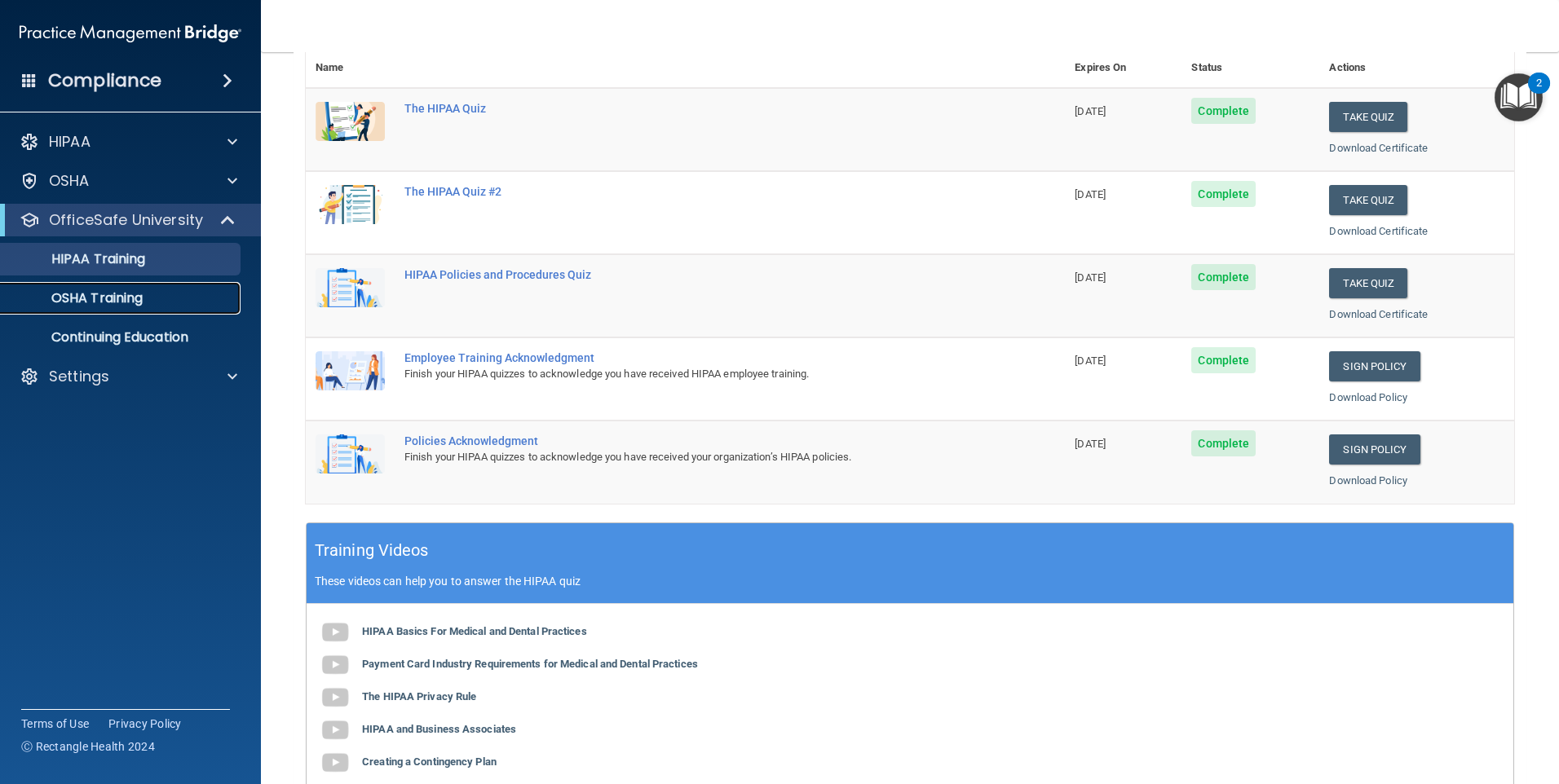
click at [152, 296] on div "OSHA Training" at bounding box center [122, 298] width 222 height 17
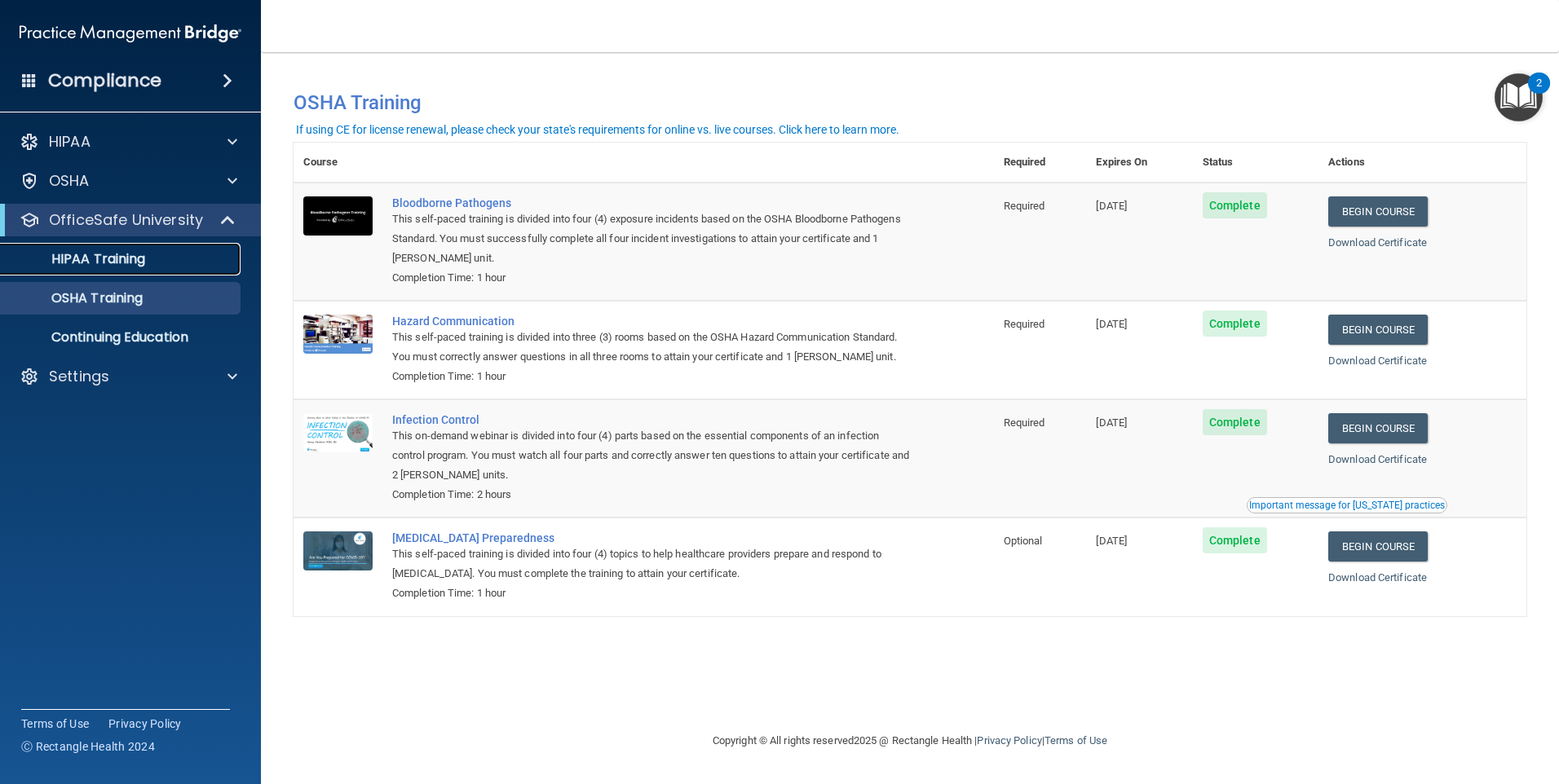
click at [121, 266] on p "HIPAA Training" at bounding box center [78, 259] width 134 height 17
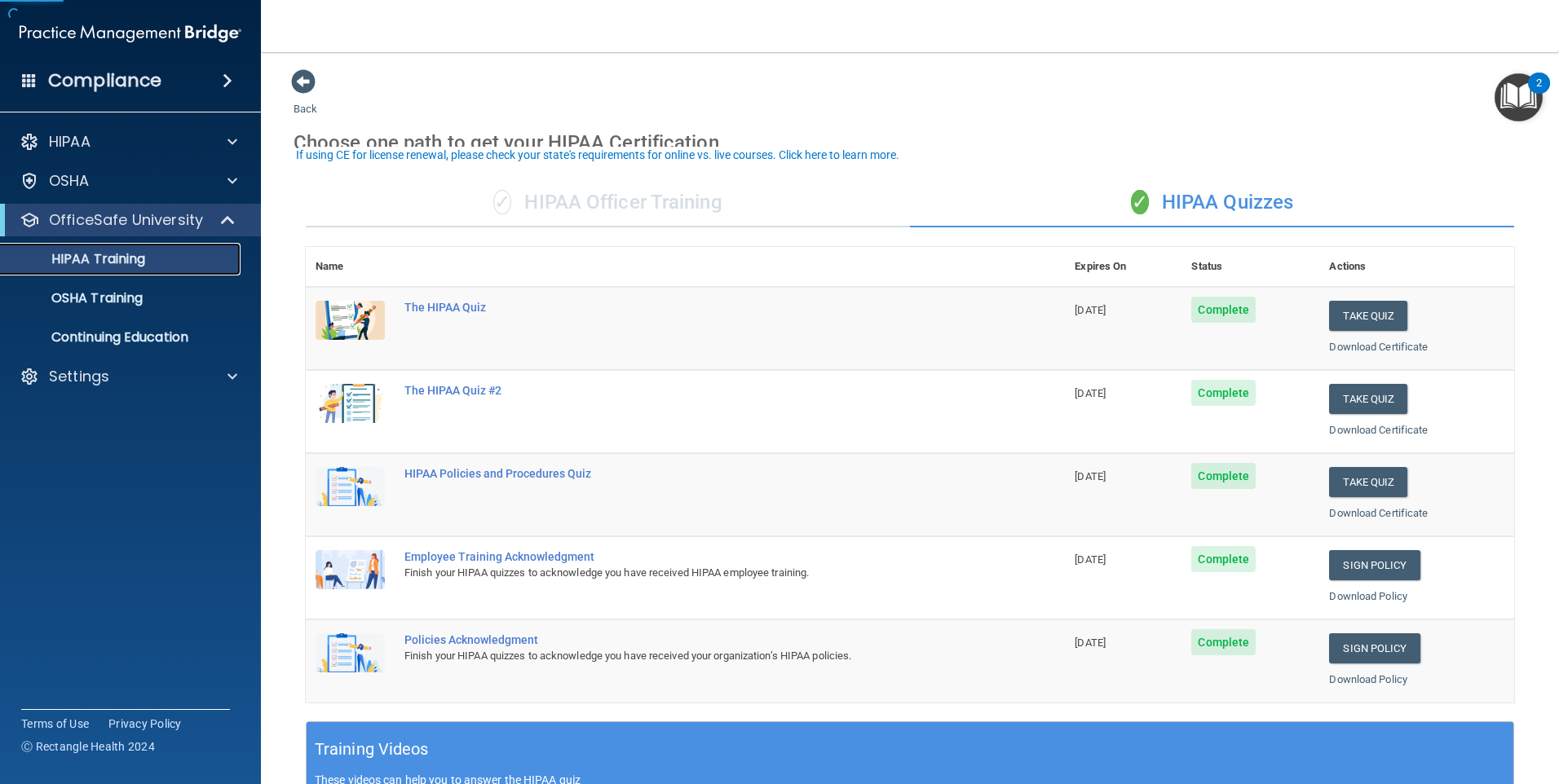
scroll to position [163, 0]
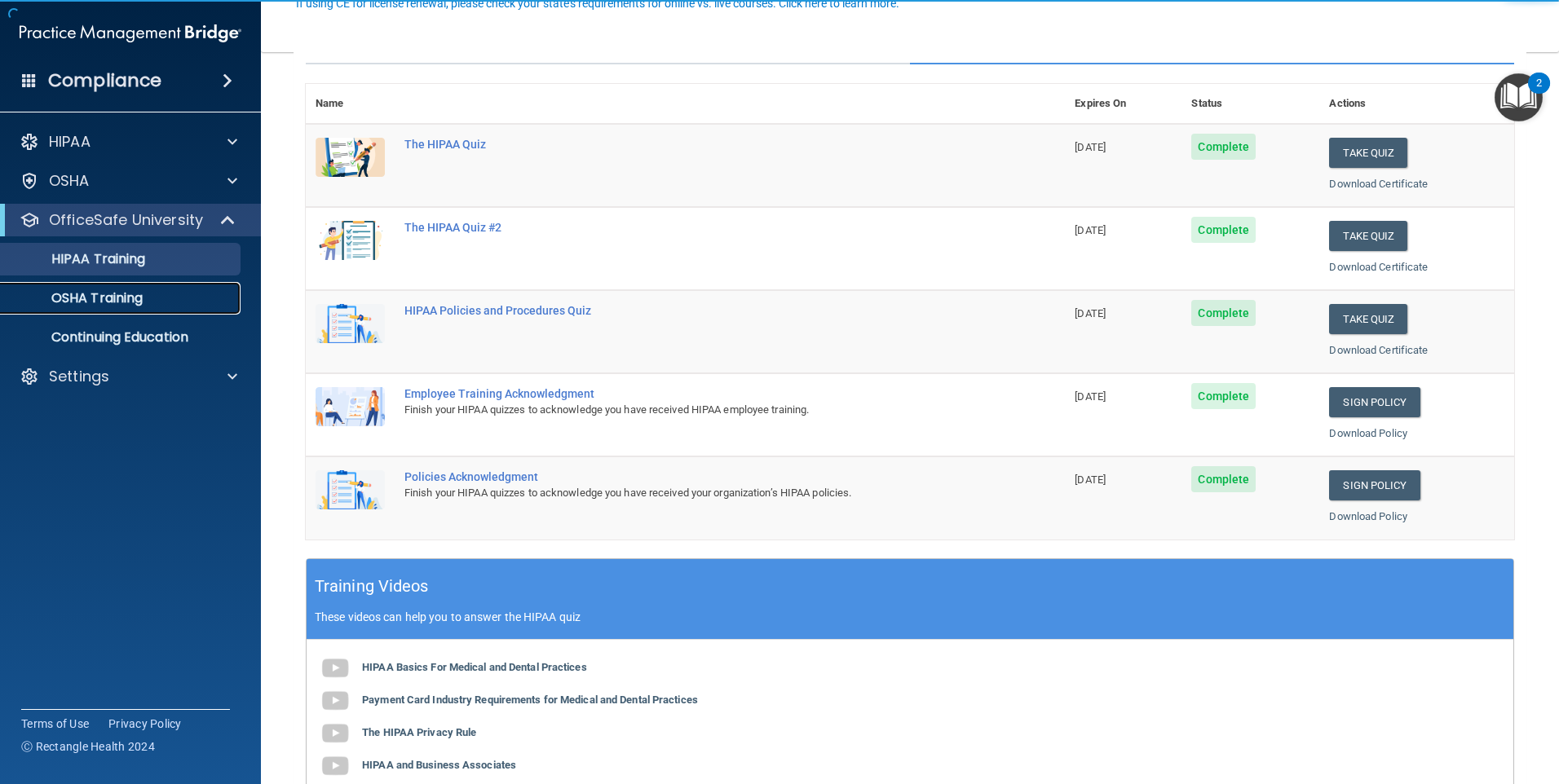
click at [133, 301] on p "OSHA Training" at bounding box center [77, 298] width 132 height 17
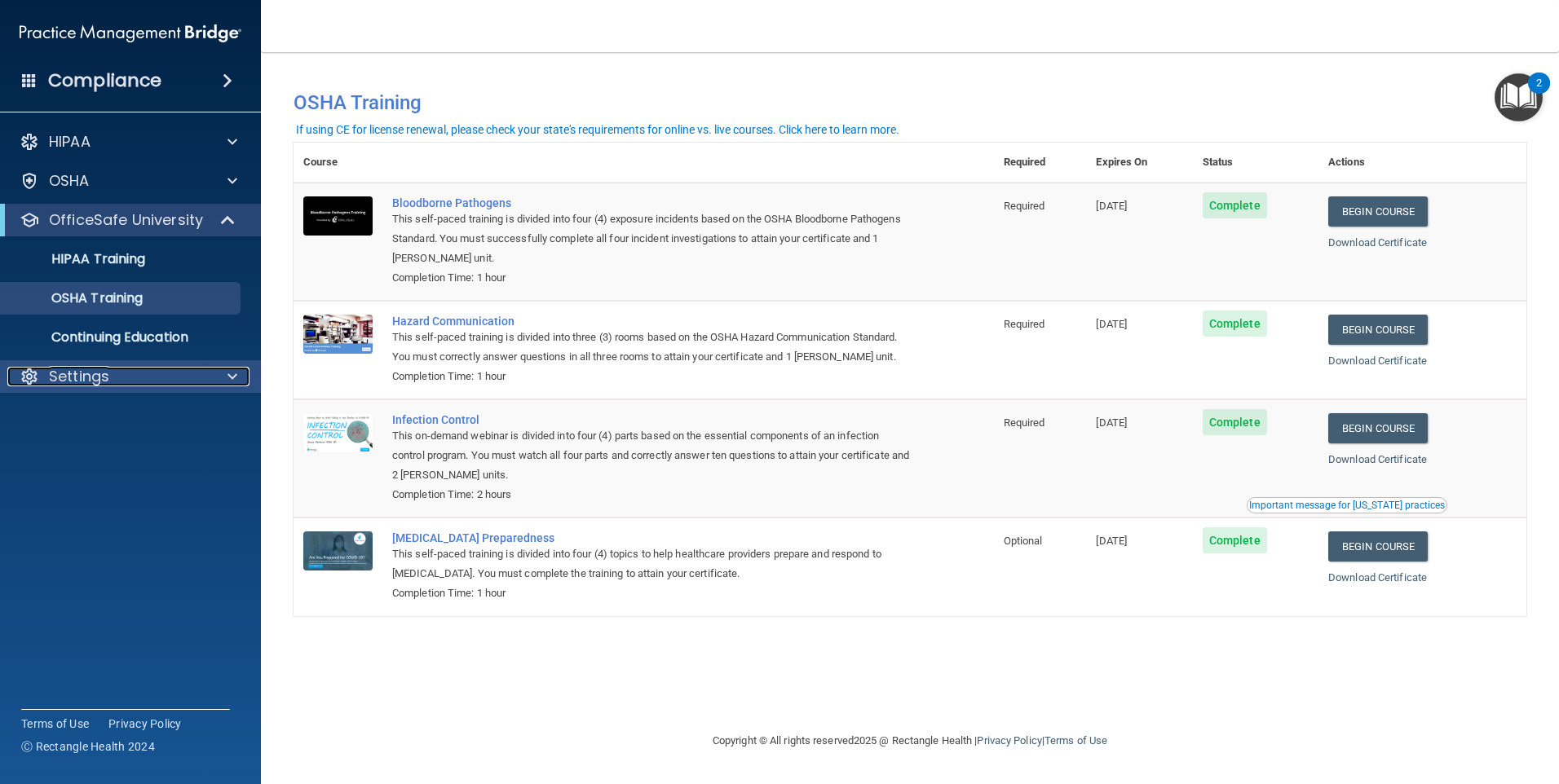
click at [111, 378] on div "Settings" at bounding box center [108, 376] width 203 height 20
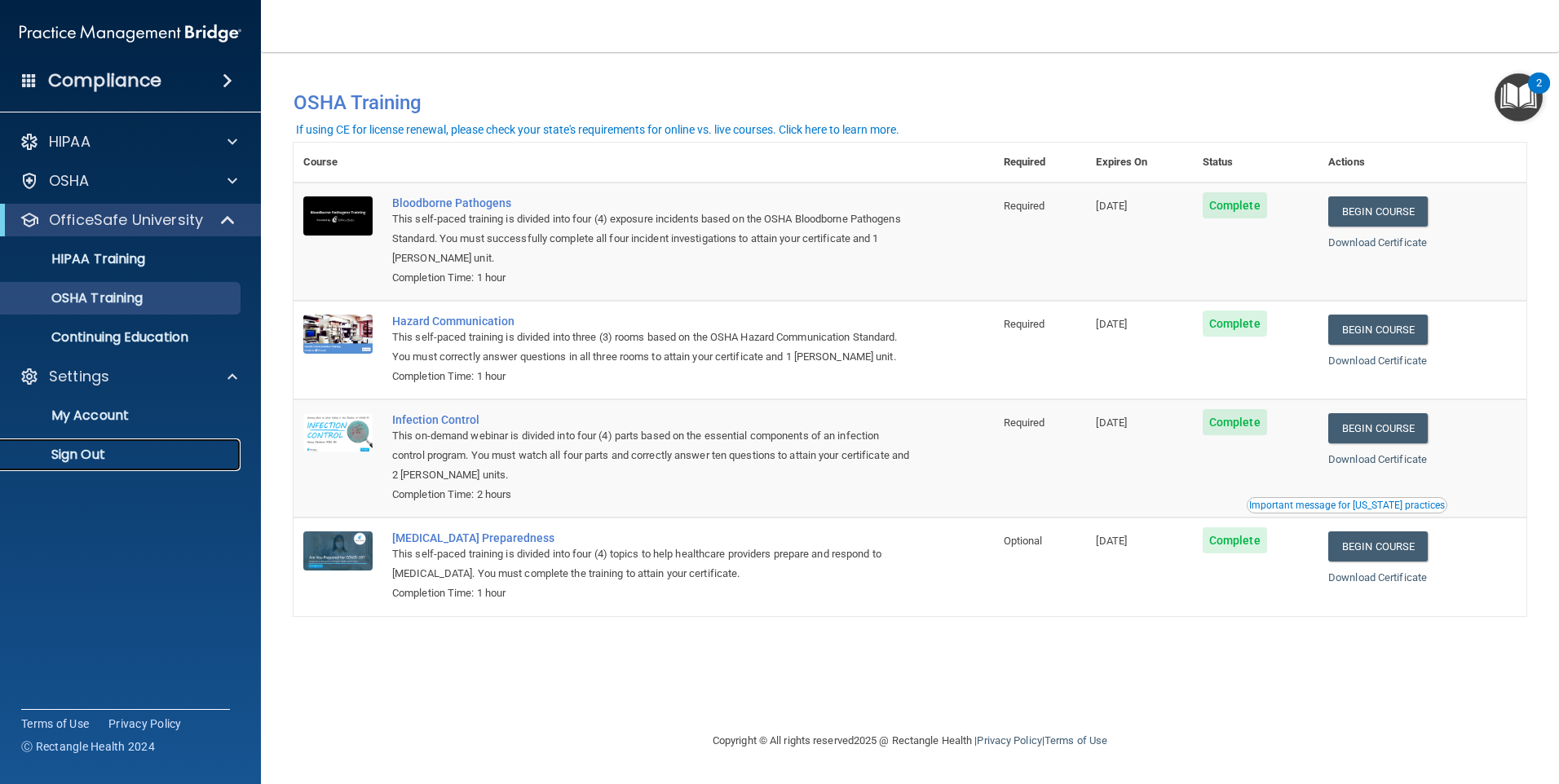
click at [82, 455] on p "Sign Out" at bounding box center [122, 454] width 222 height 17
